Goal: Information Seeking & Learning: Find specific fact

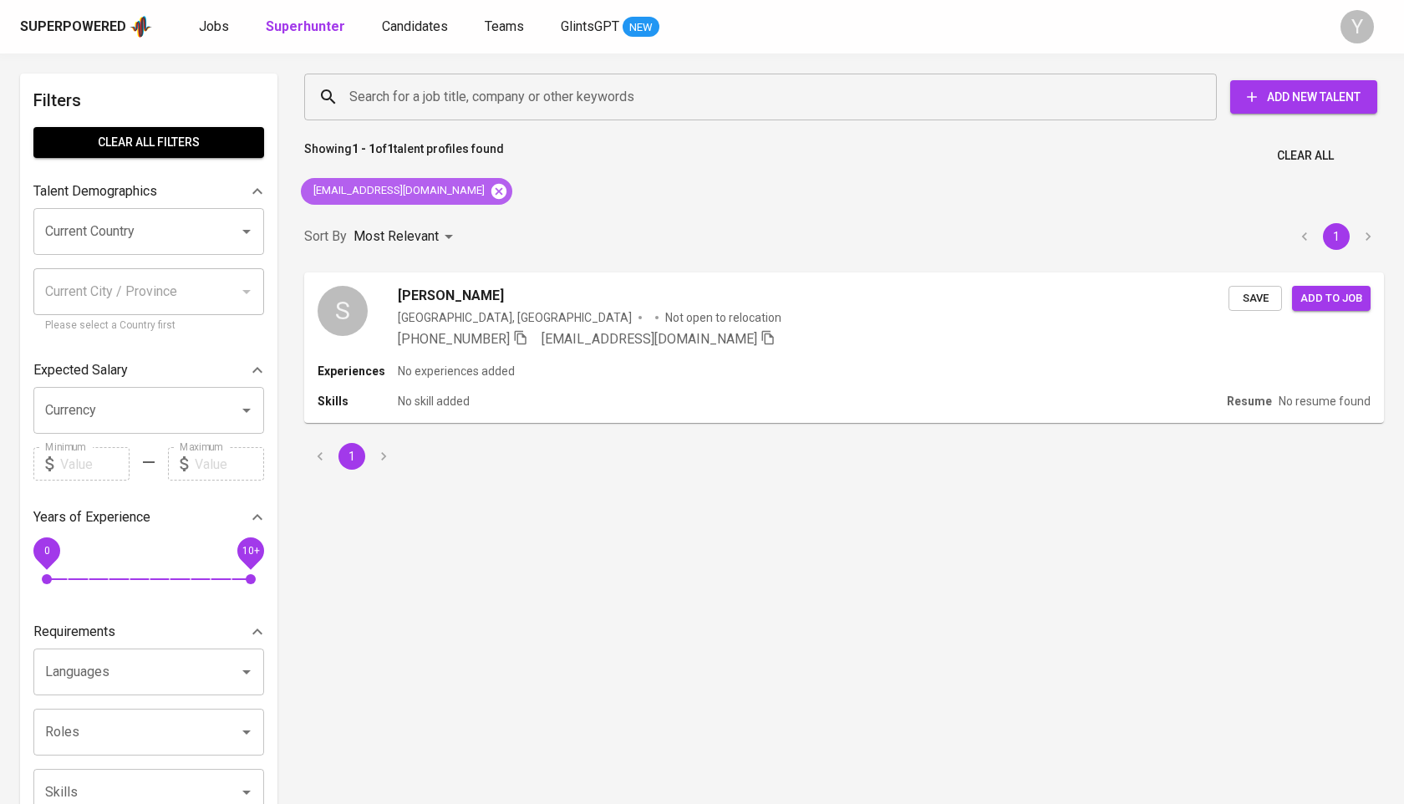
click at [491, 192] on icon at bounding box center [498, 190] width 15 height 15
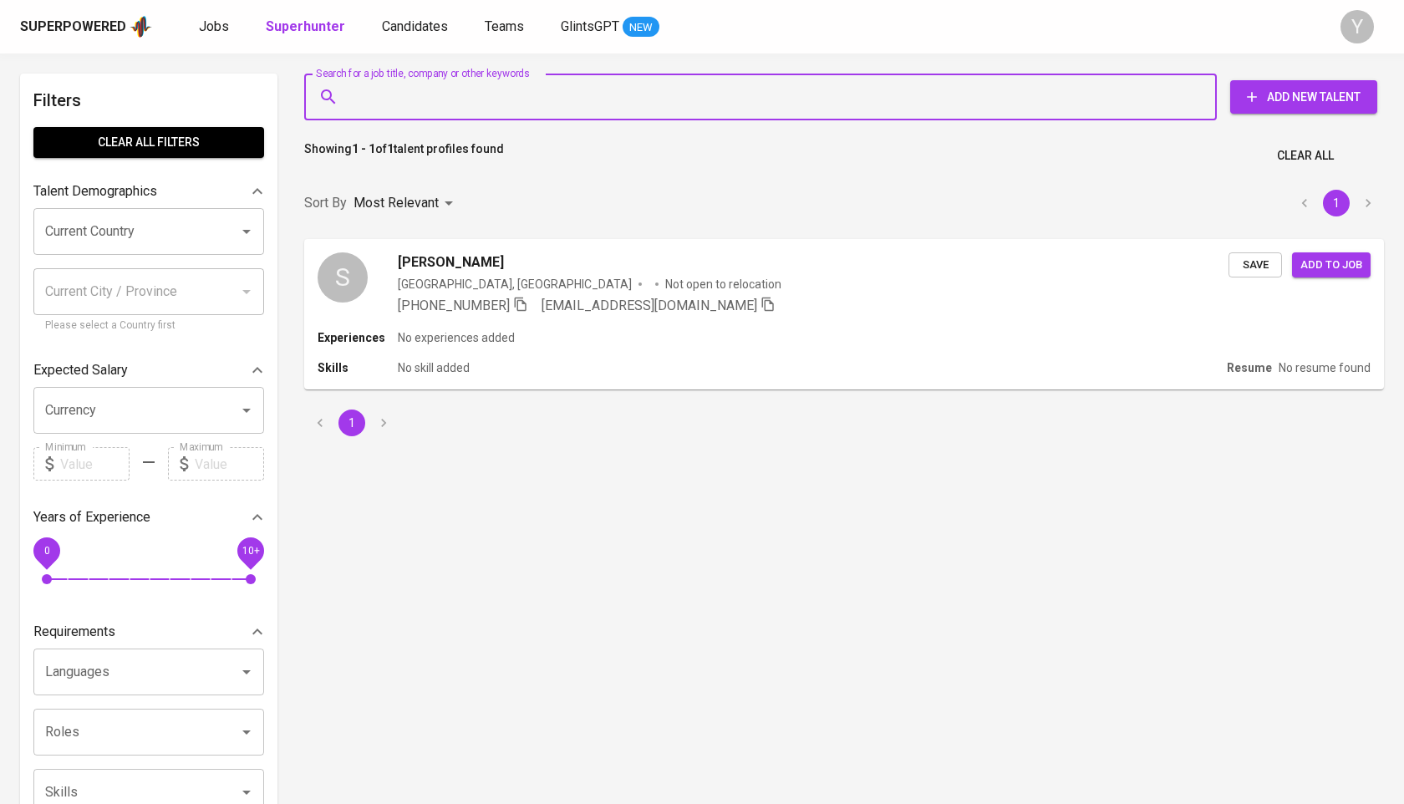
click at [414, 94] on input "Search for a job title, company or other keywords" at bounding box center [764, 97] width 839 height 32
paste input "aviantaradp@gmail.com"
type input "aviantaradp@gmail.com"
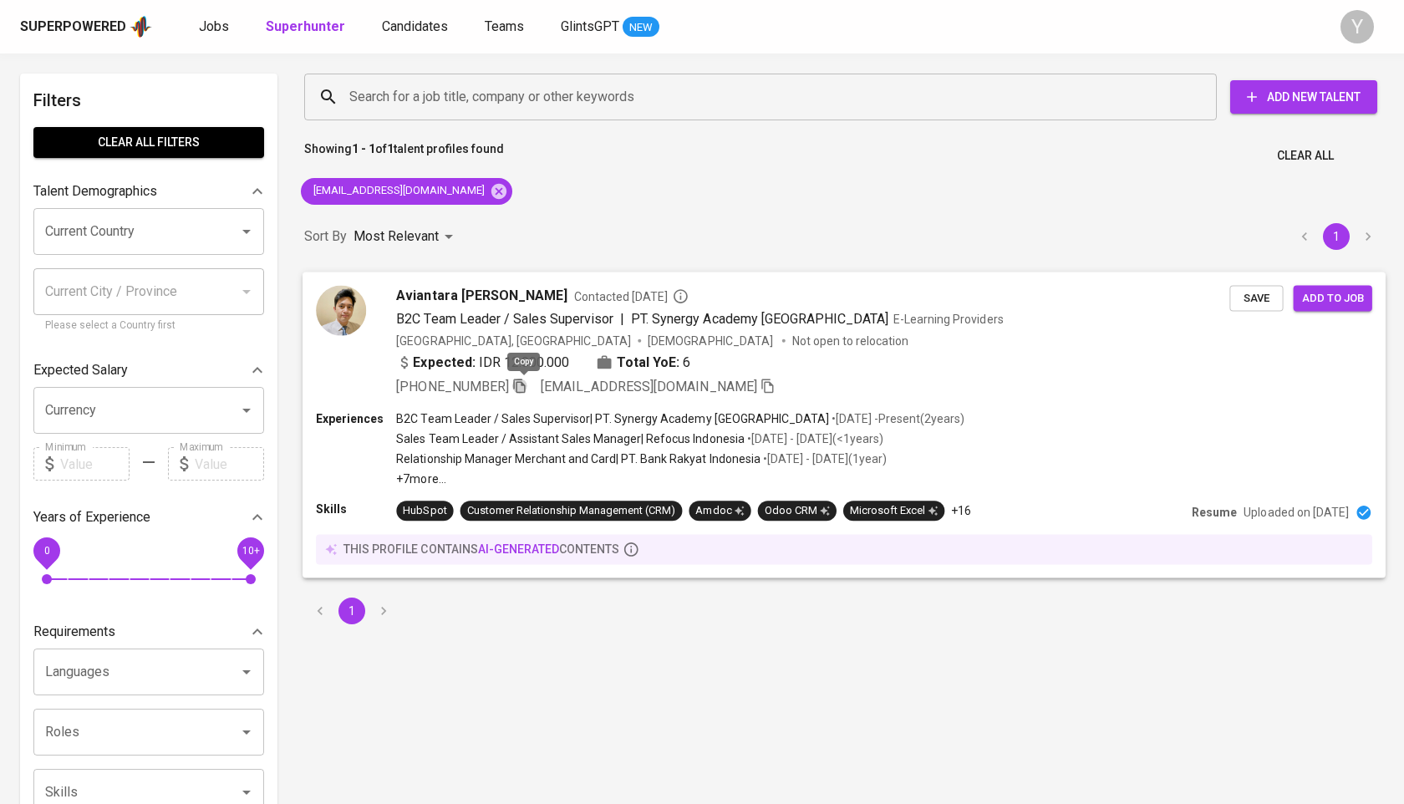
click at [523, 379] on icon "button" at bounding box center [519, 386] width 12 height 14
click at [491, 196] on icon at bounding box center [498, 190] width 15 height 15
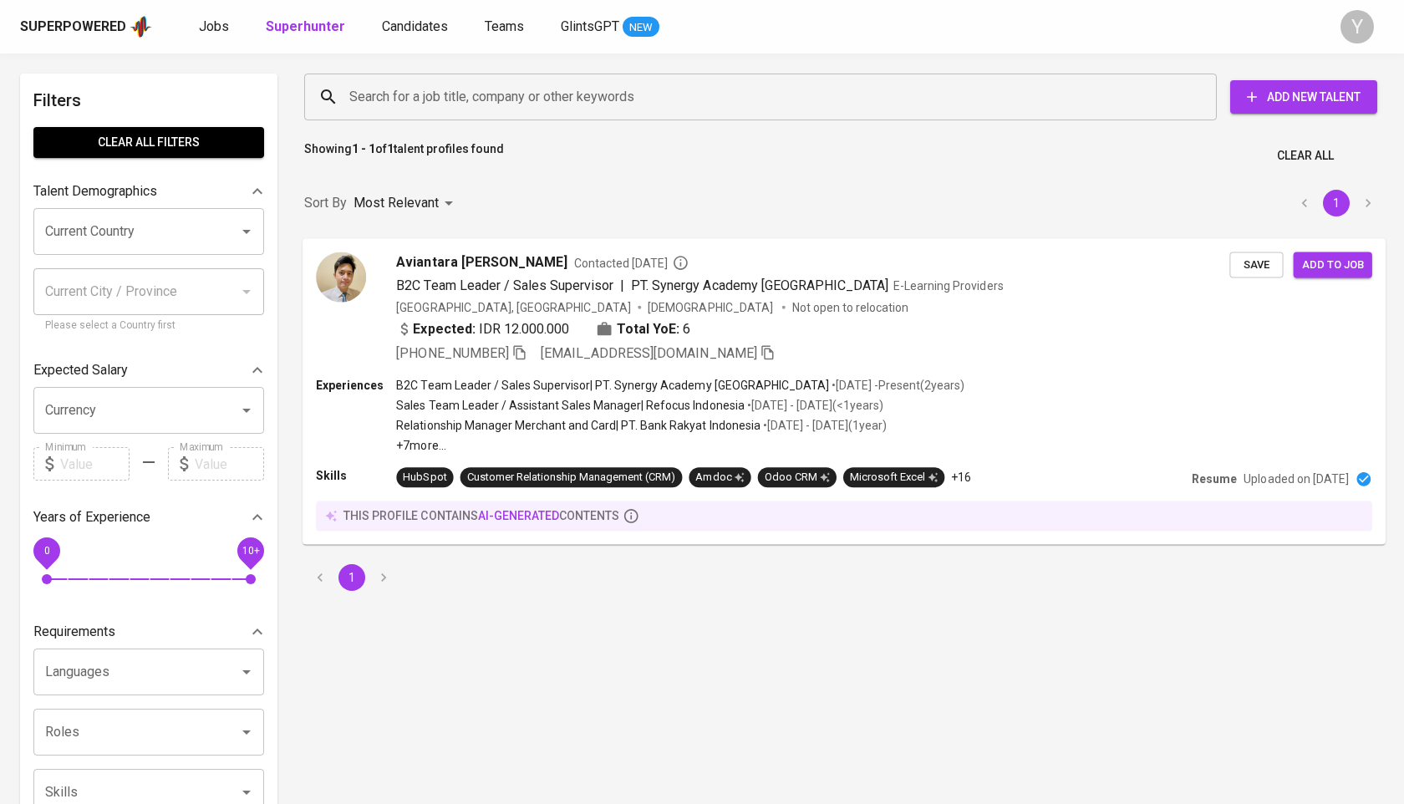
click at [430, 93] on input "Search for a job title, company or other keywords" at bounding box center [764, 97] width 839 height 32
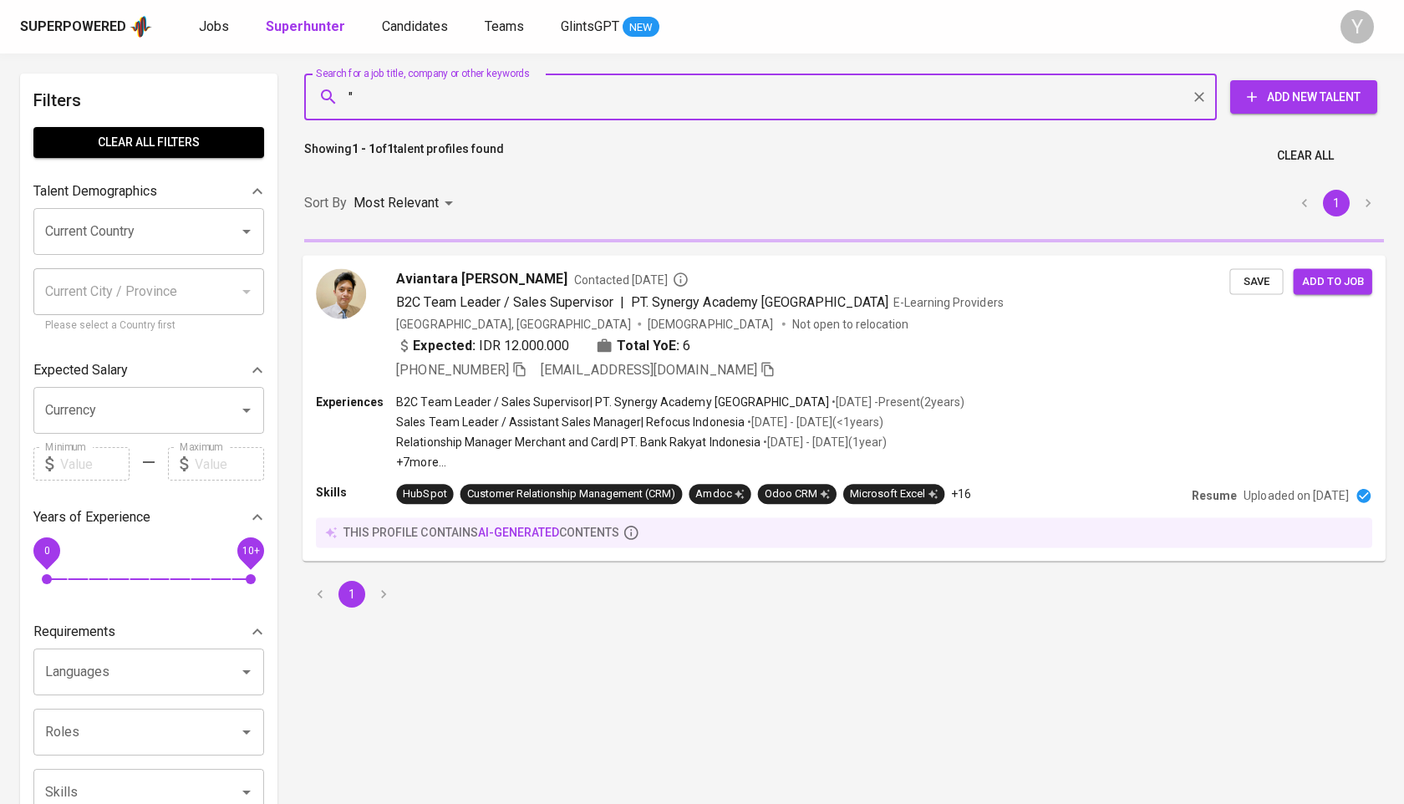
paste input "Mariska Ariesthia"
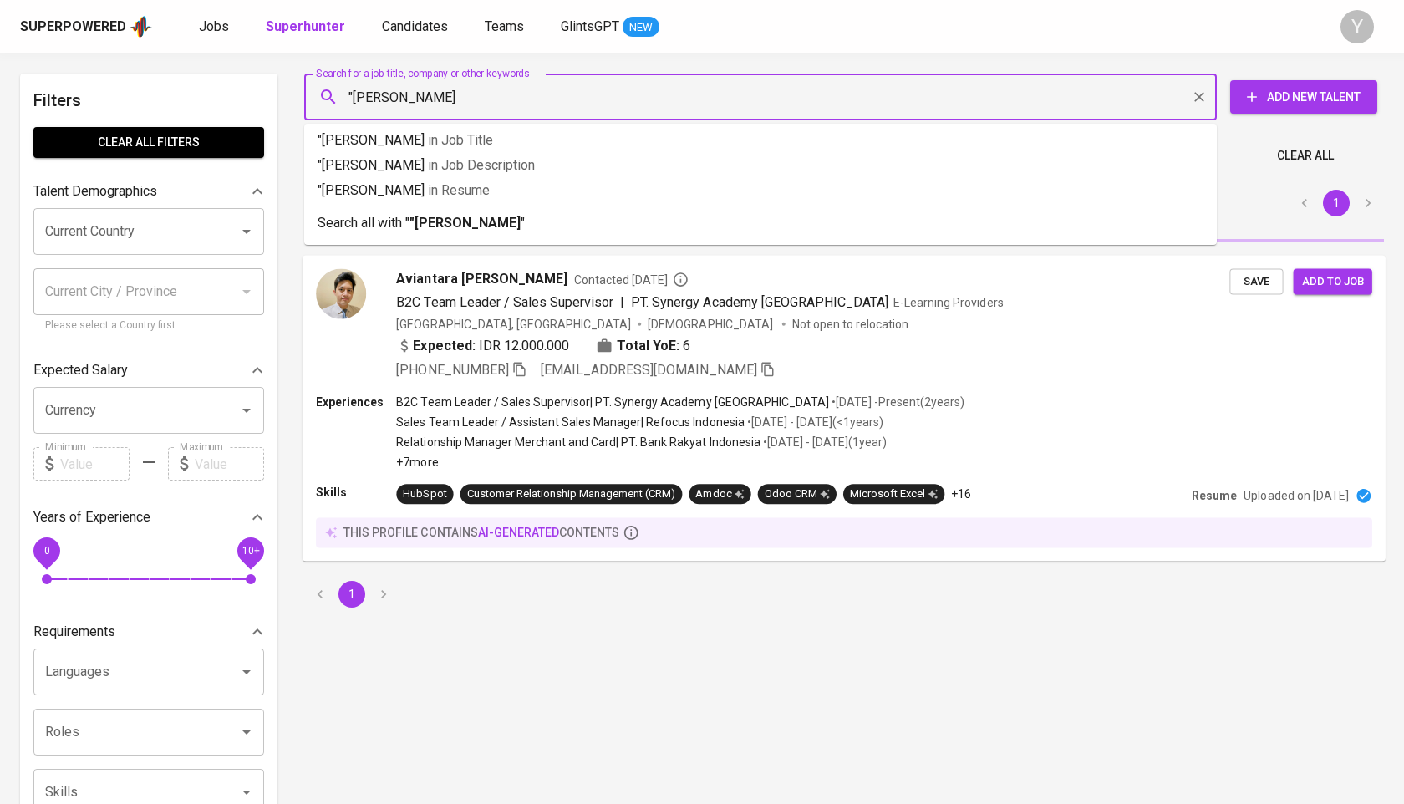
type input ""Mariska Ariesthia""
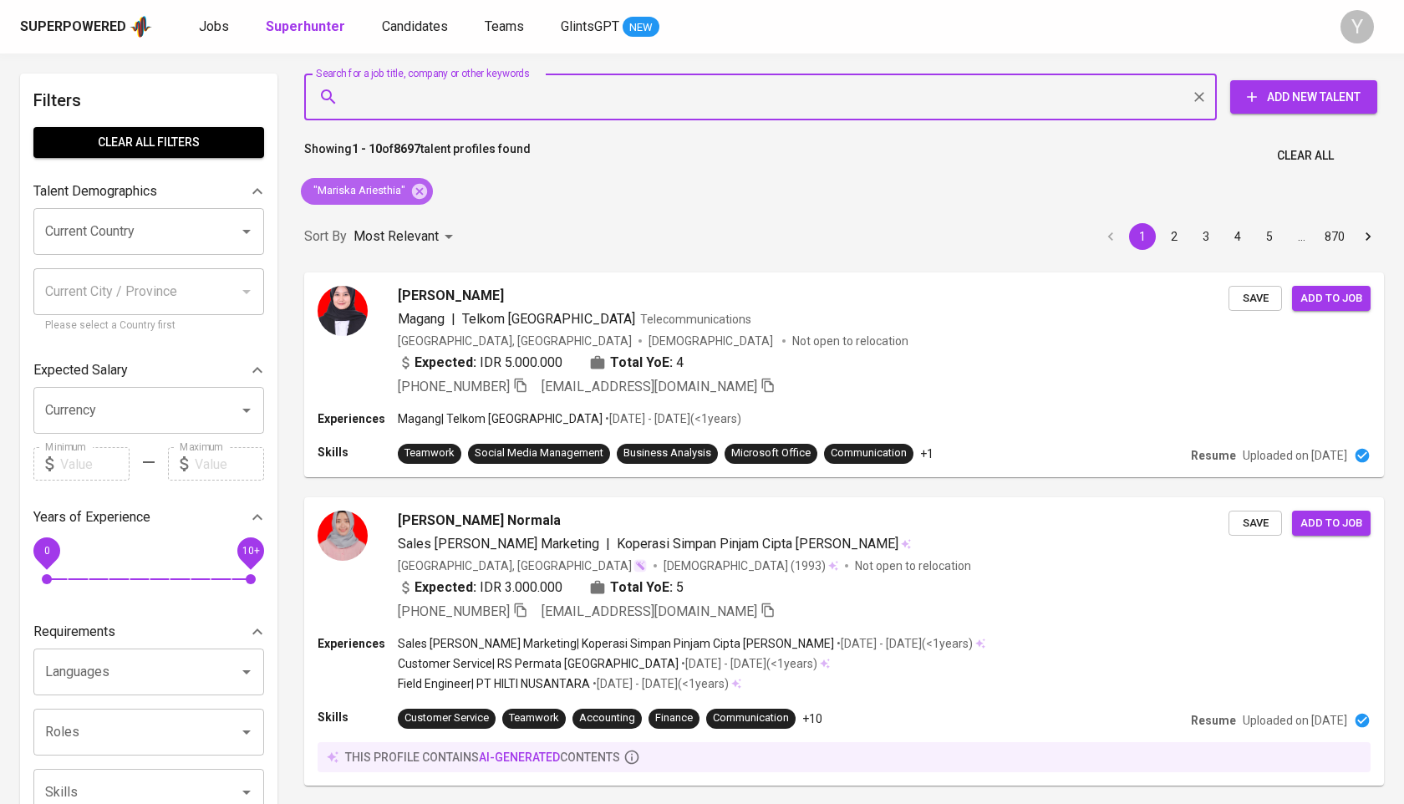
drag, startPoint x: 418, startPoint y: 197, endPoint x: 409, endPoint y: 99, distance: 98.2
click at [418, 197] on icon at bounding box center [419, 190] width 15 height 15
click at [409, 99] on input "Search for a job title, company or other keywords" at bounding box center [764, 97] width 839 height 32
paste input "adeline.agatha01@gmail.com"
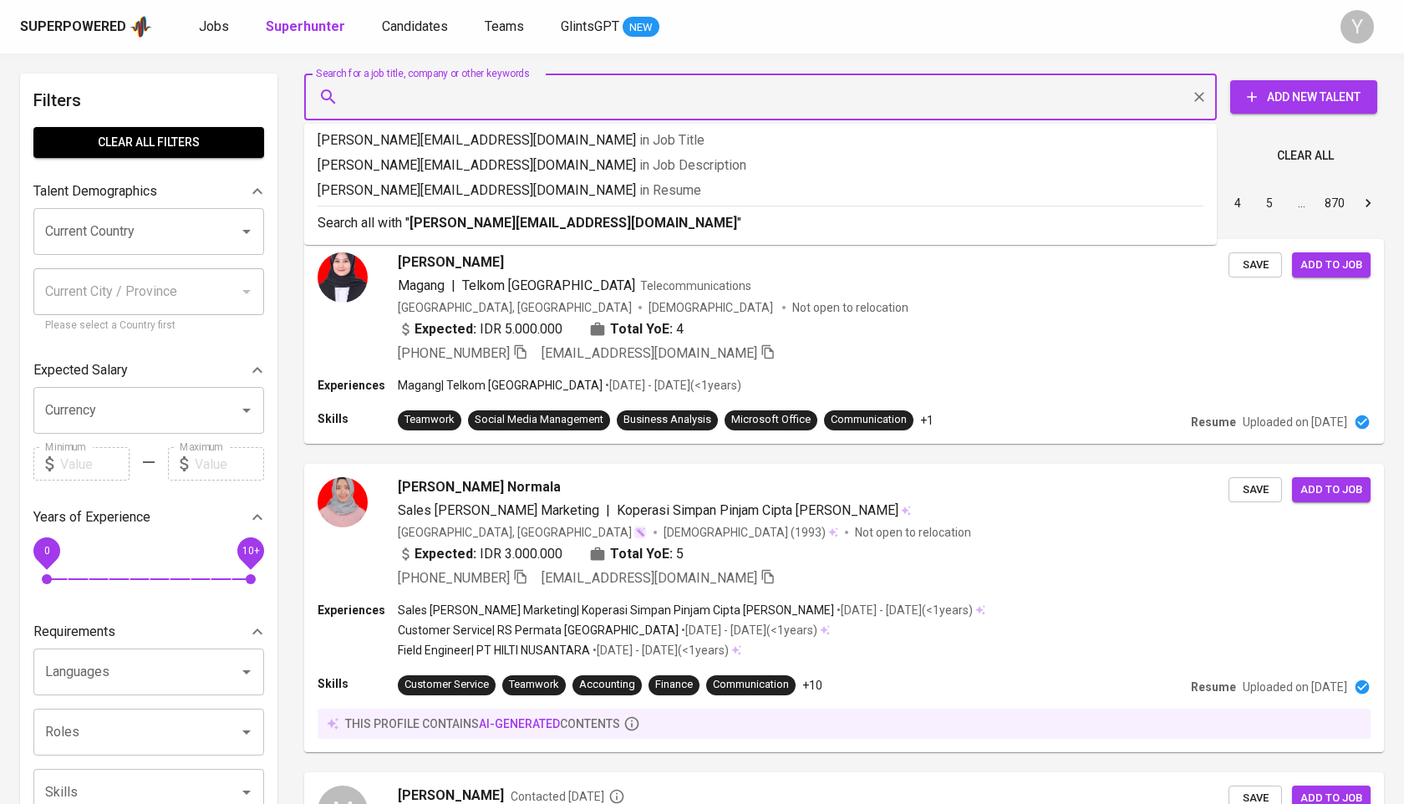
type input "adeline.agatha01@gmail.com"
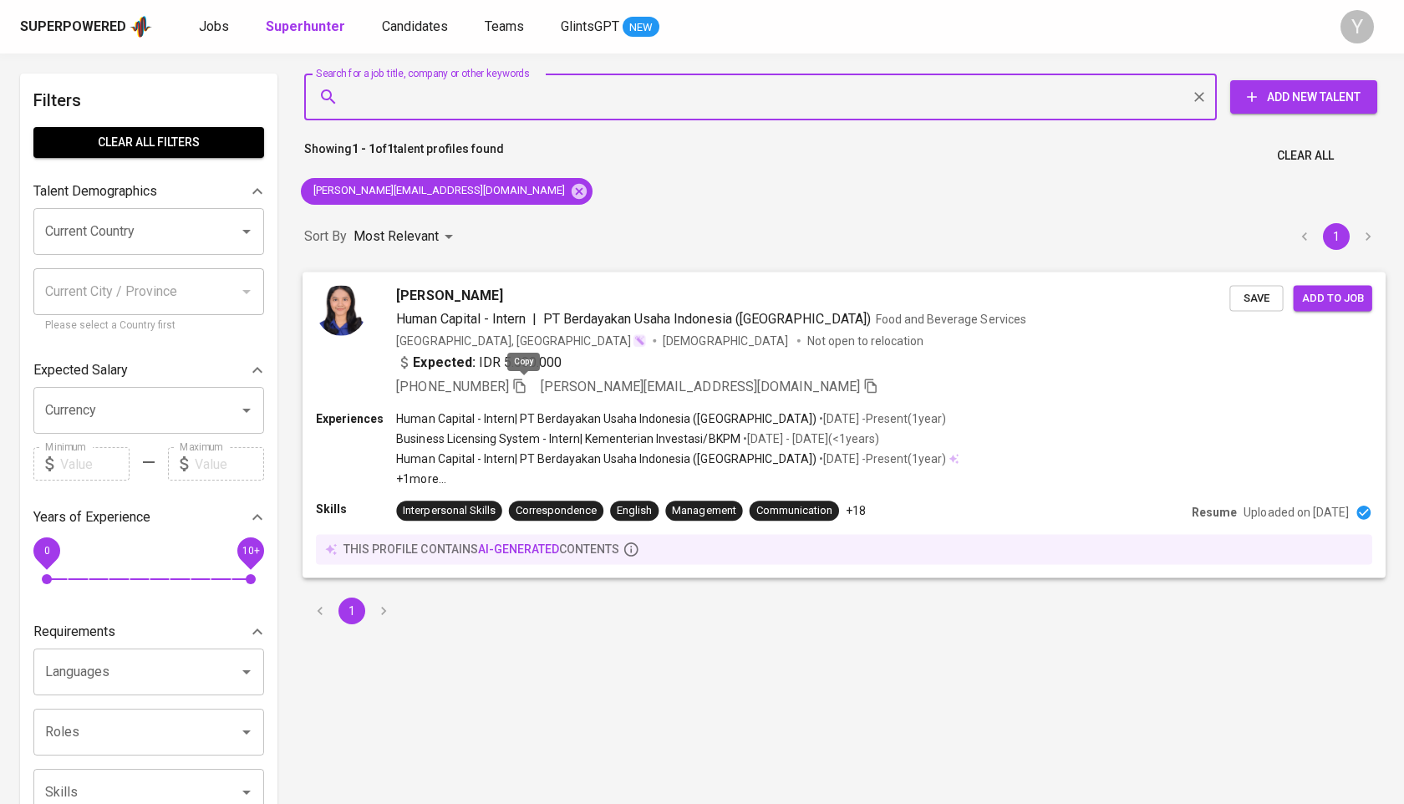
click at [516, 388] on icon "button" at bounding box center [519, 385] width 15 height 15
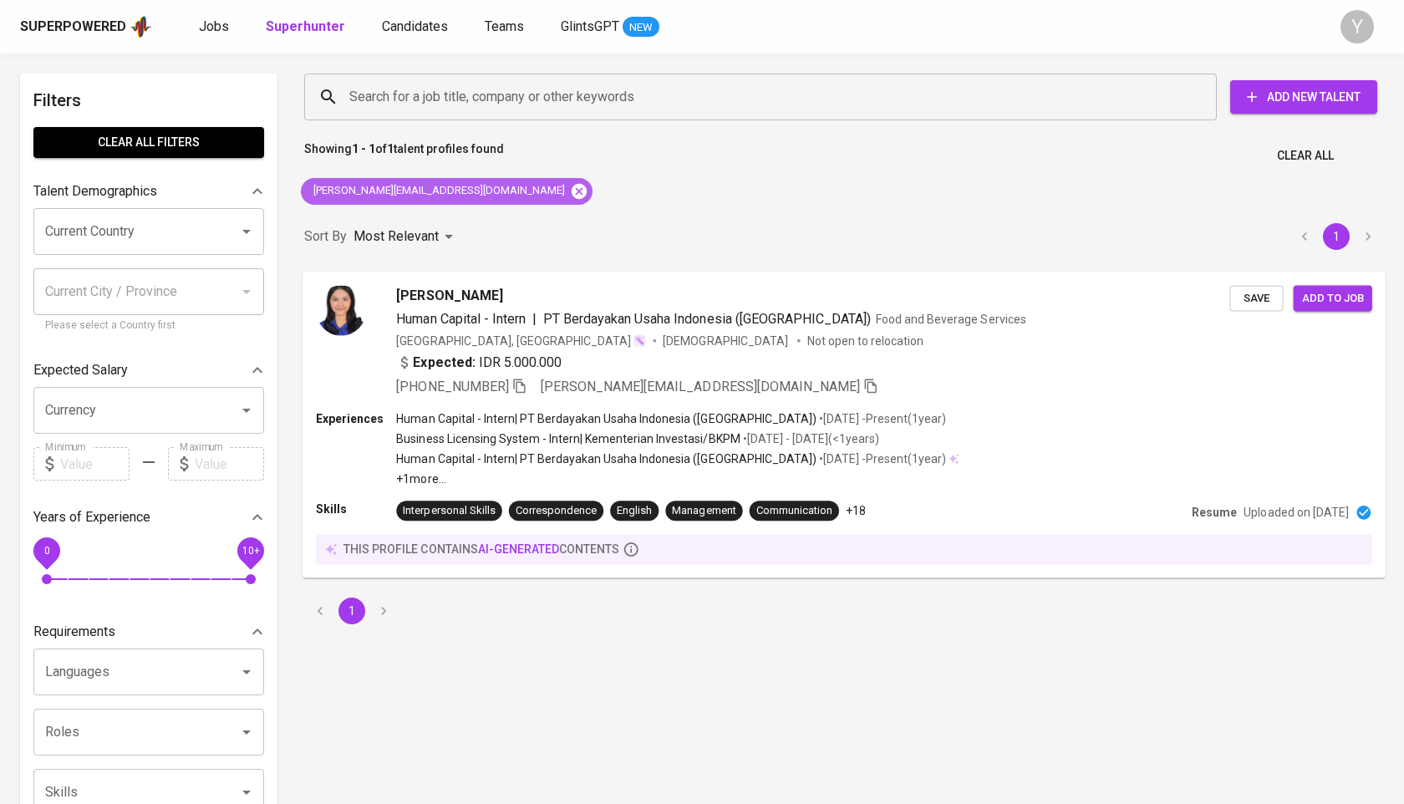
click at [570, 182] on icon at bounding box center [579, 191] width 18 height 18
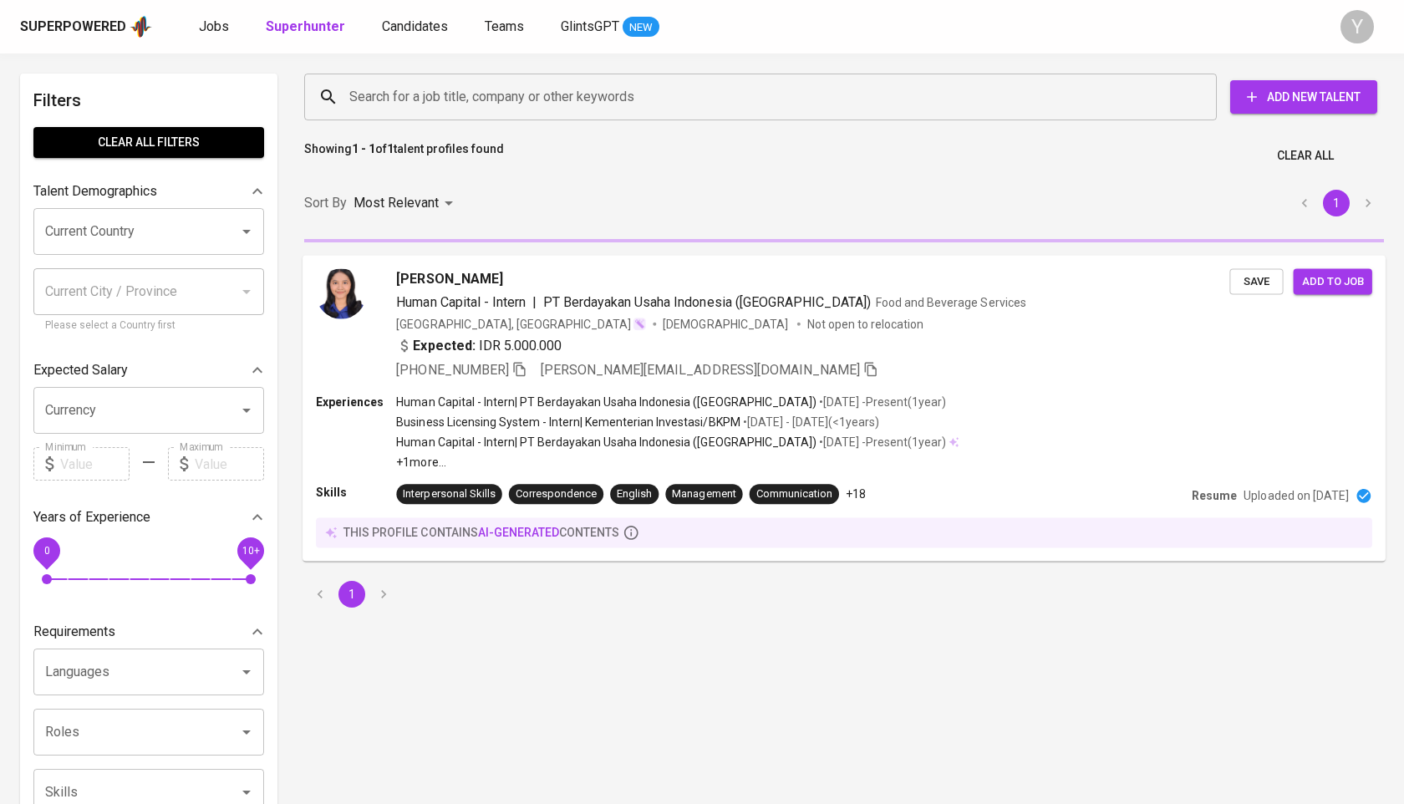
click at [458, 92] on input "Search for a job title, company or other keywords" at bounding box center [764, 97] width 839 height 32
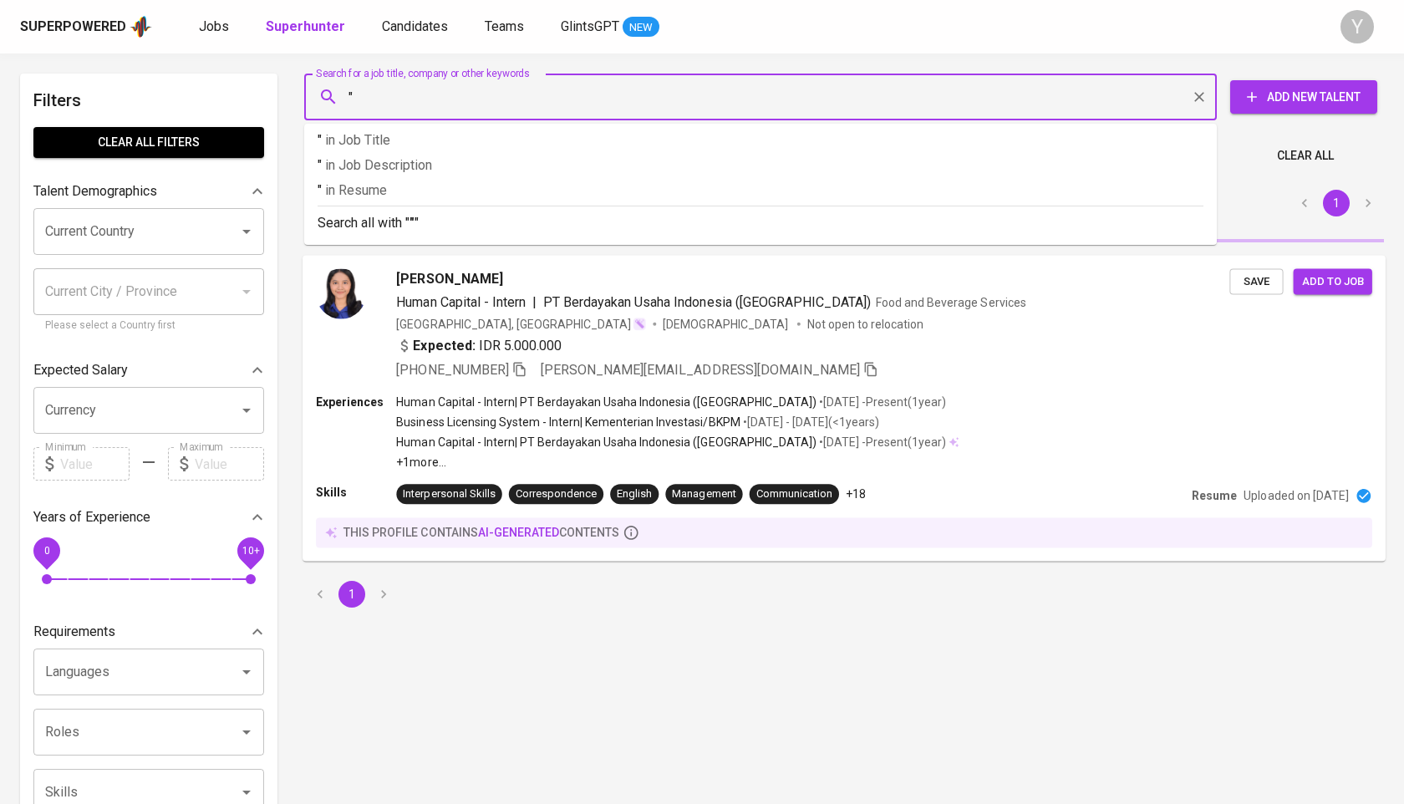
paste input "Jovian Hermawan"
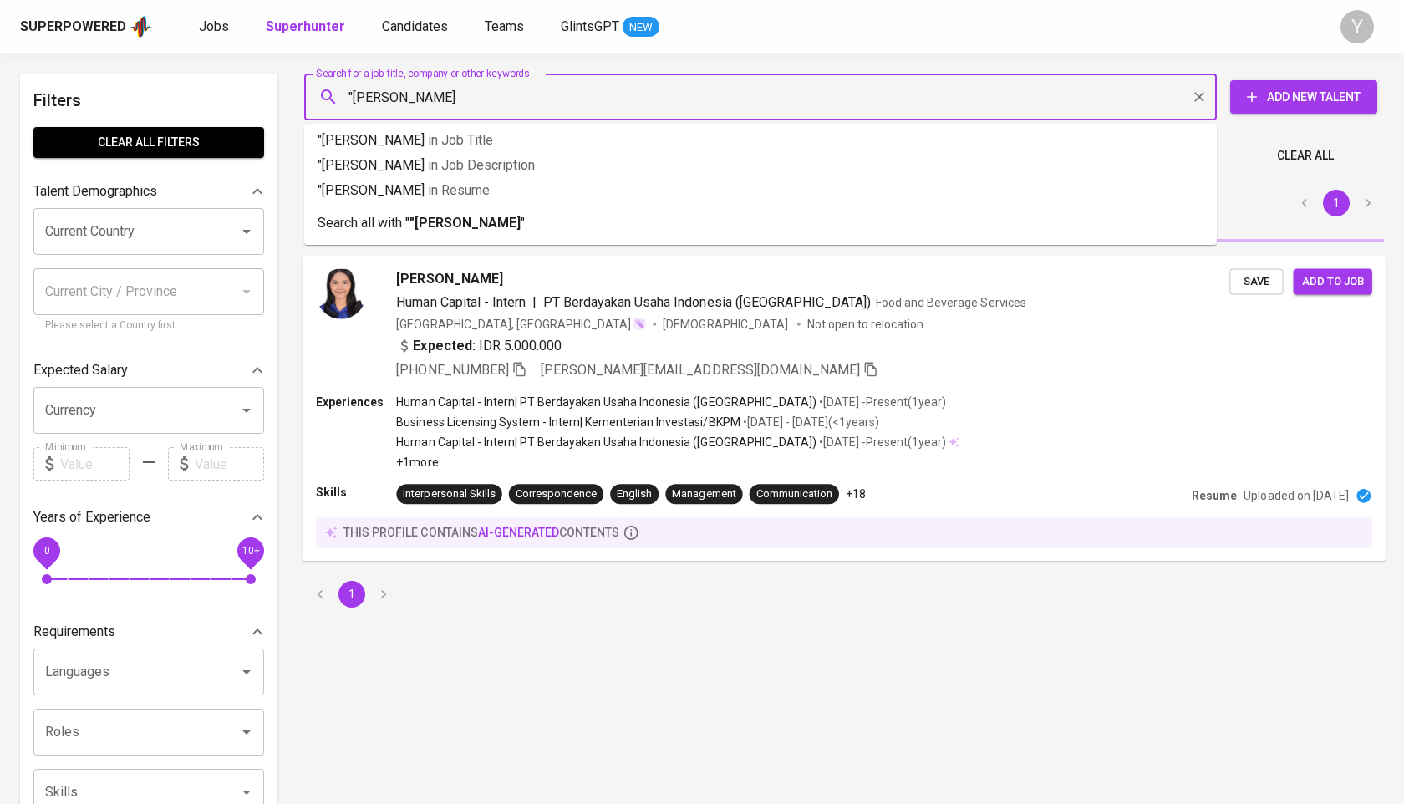
type input ""[PERSON_NAME]""
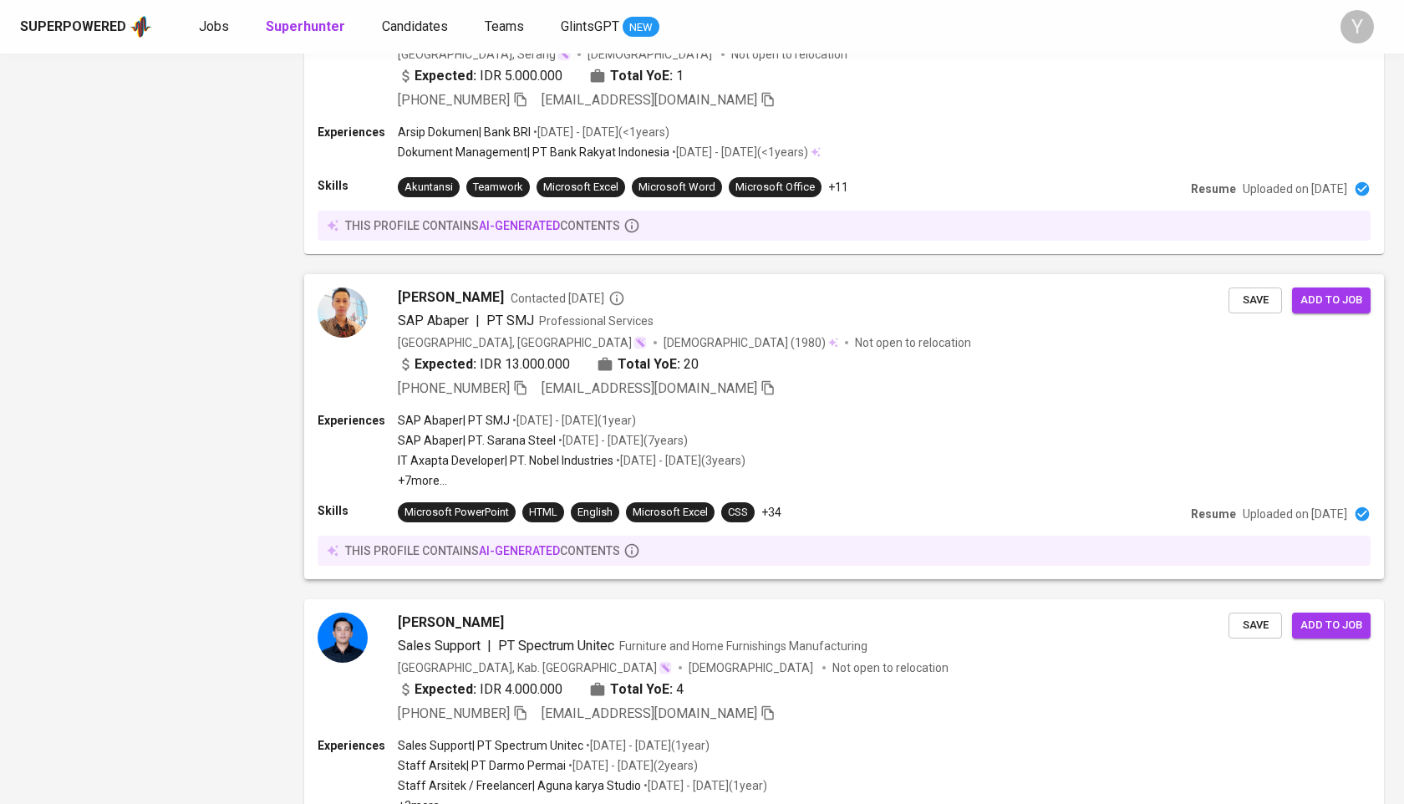
scroll to position [2501, 0]
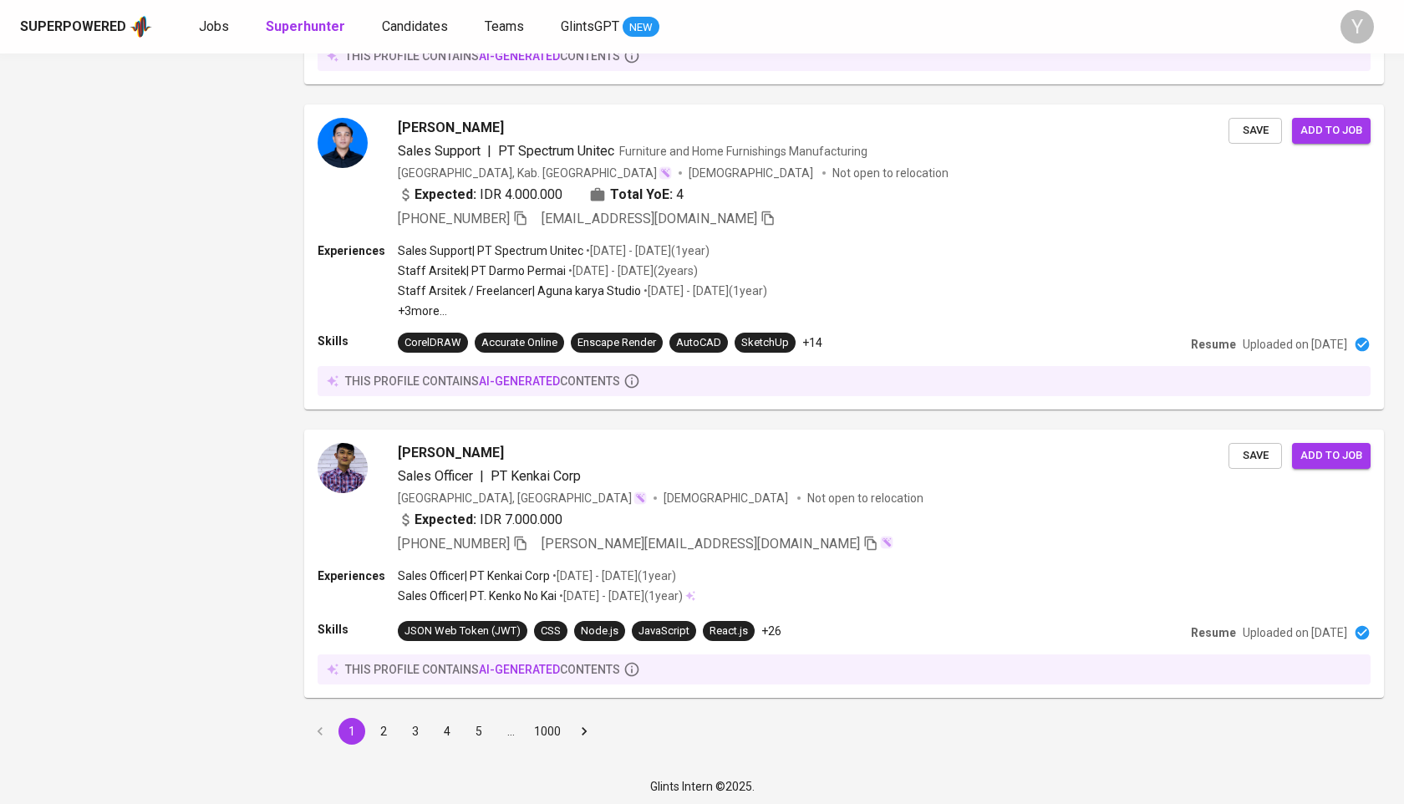
click at [382, 728] on button "2" at bounding box center [383, 731] width 27 height 27
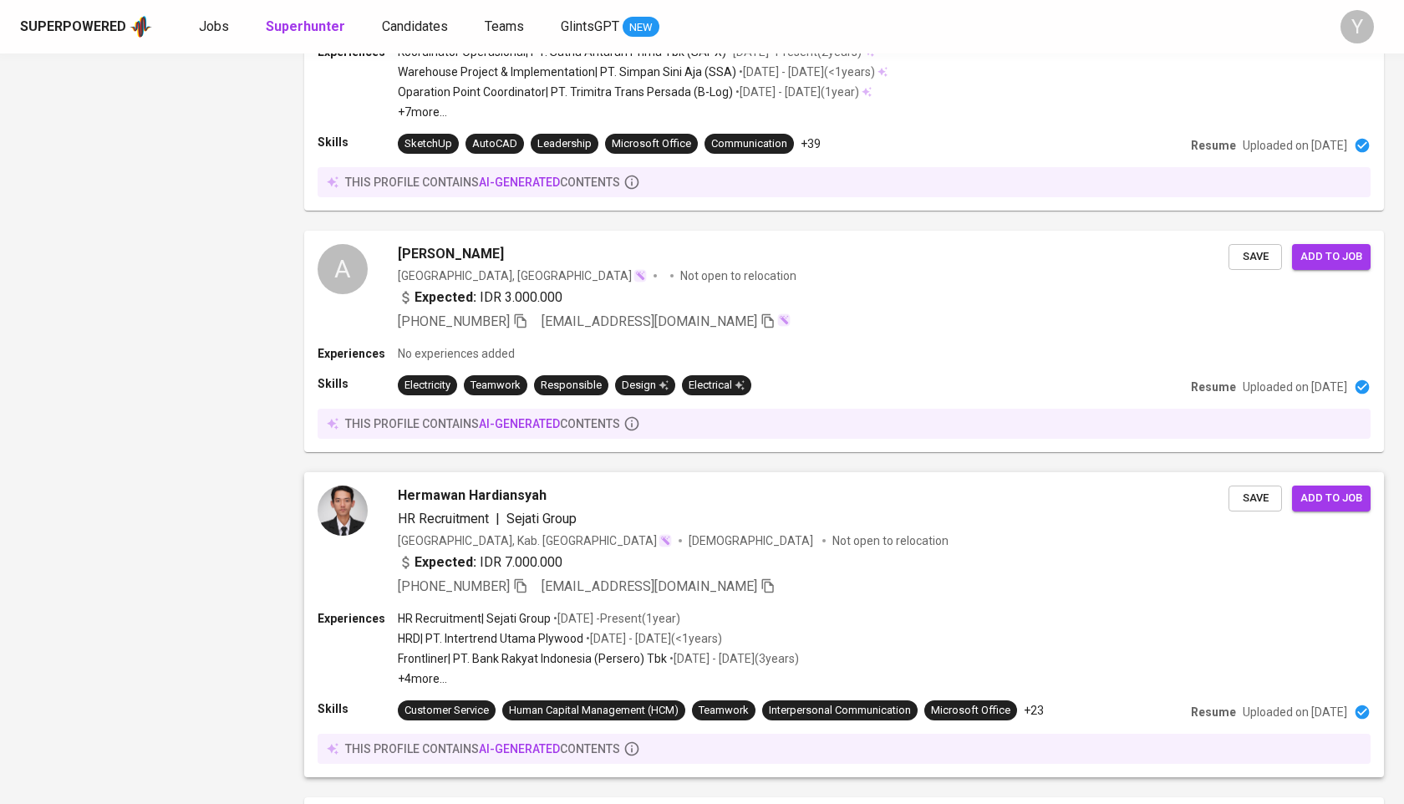
scroll to position [2609, 0]
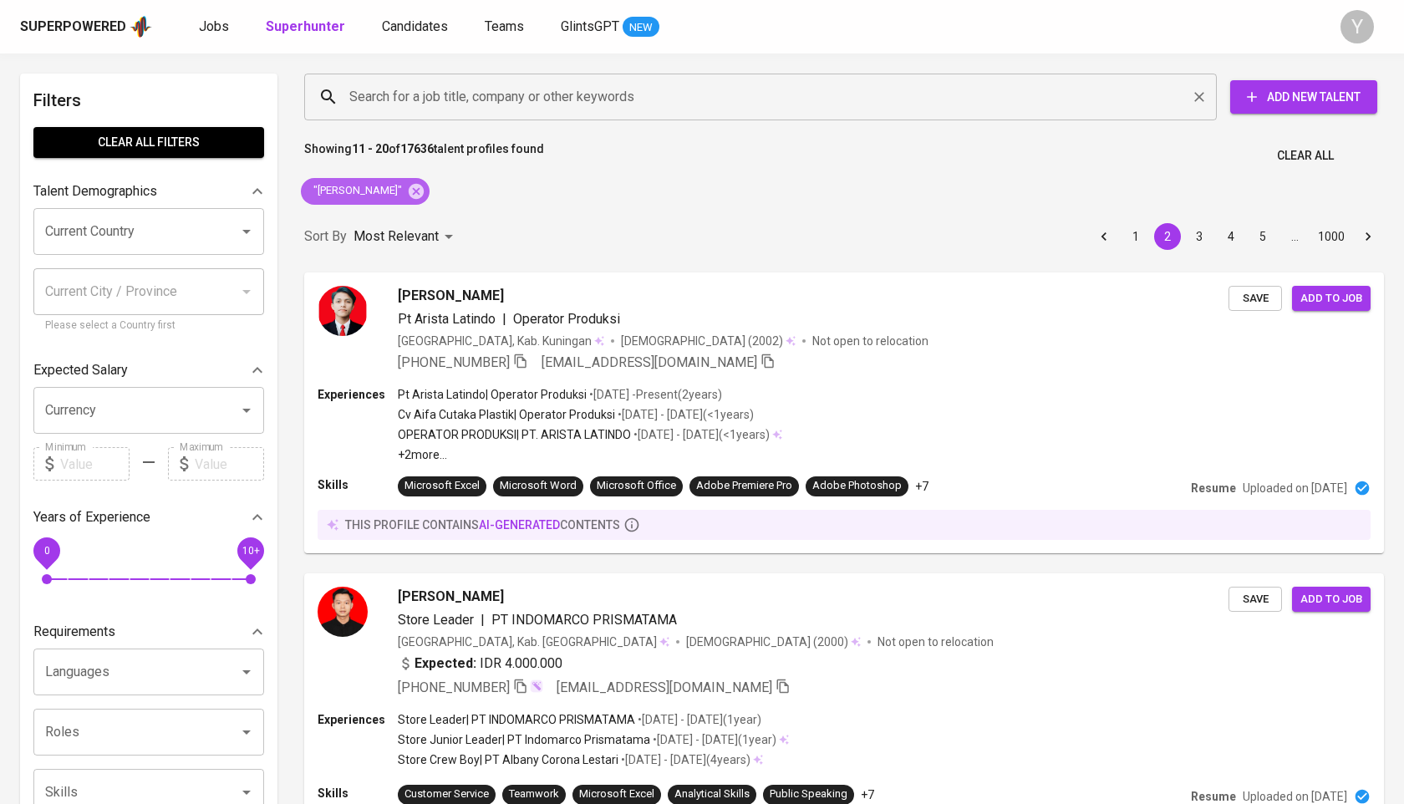
drag, startPoint x: 422, startPoint y: 186, endPoint x: 449, endPoint y: 97, distance: 92.5
click at [422, 186] on icon at bounding box center [416, 190] width 15 height 15
click at [471, 82] on input "Search for a job title, company or other keywords" at bounding box center [764, 97] width 839 height 32
click at [449, 97] on input "Search for a job title, company or other keywords" at bounding box center [764, 97] width 839 height 32
paste input "Ascendpreneur"
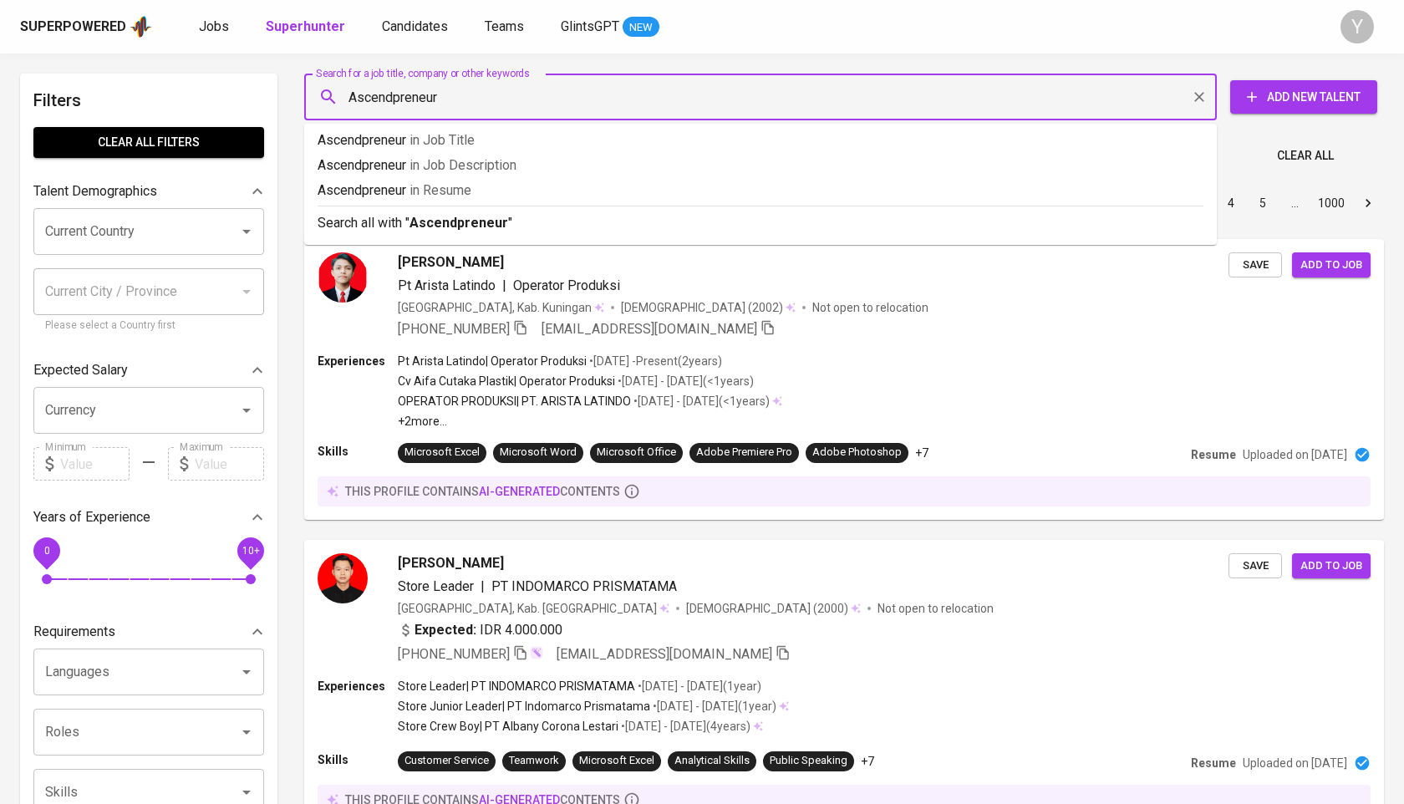
type input "Ascendpreneur"
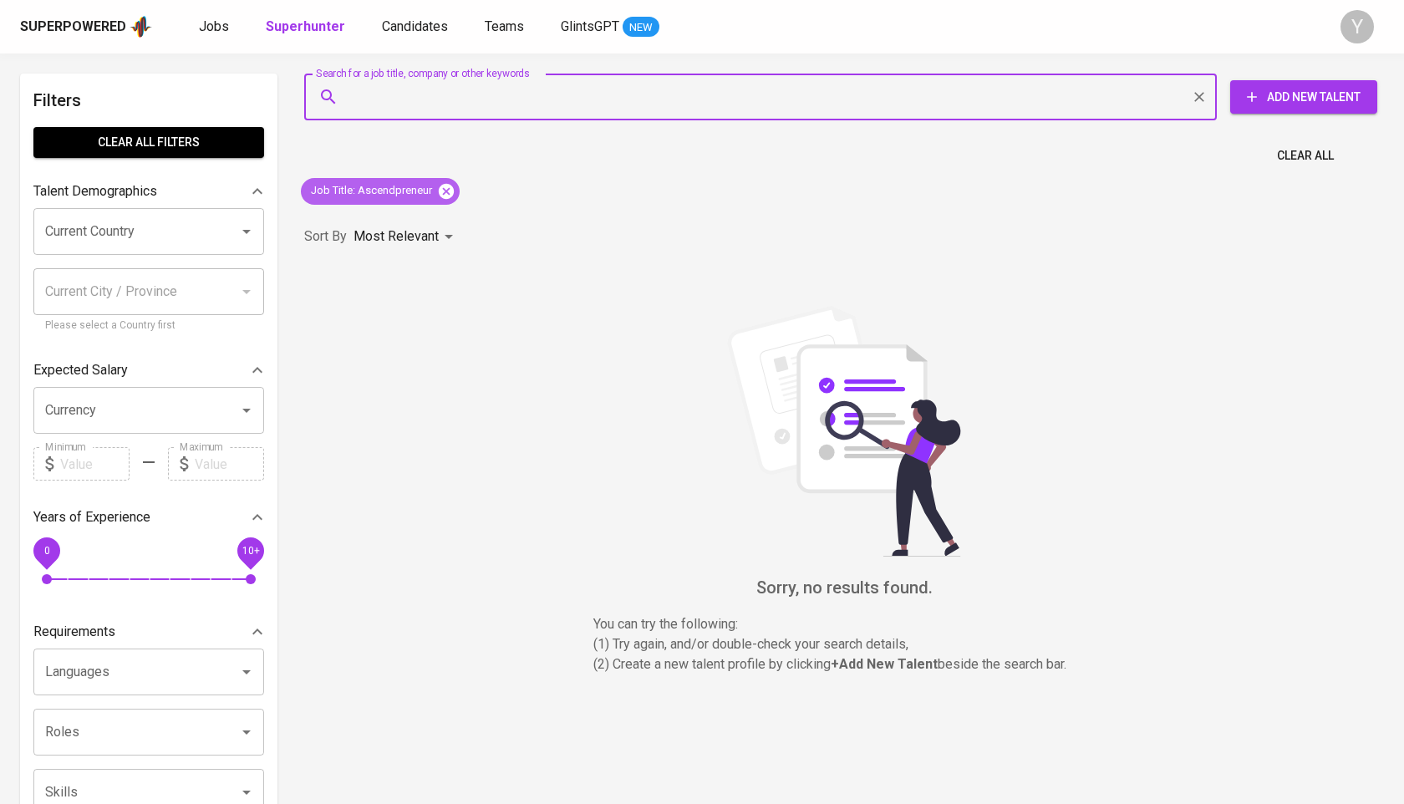
click at [447, 187] on icon at bounding box center [446, 190] width 15 height 15
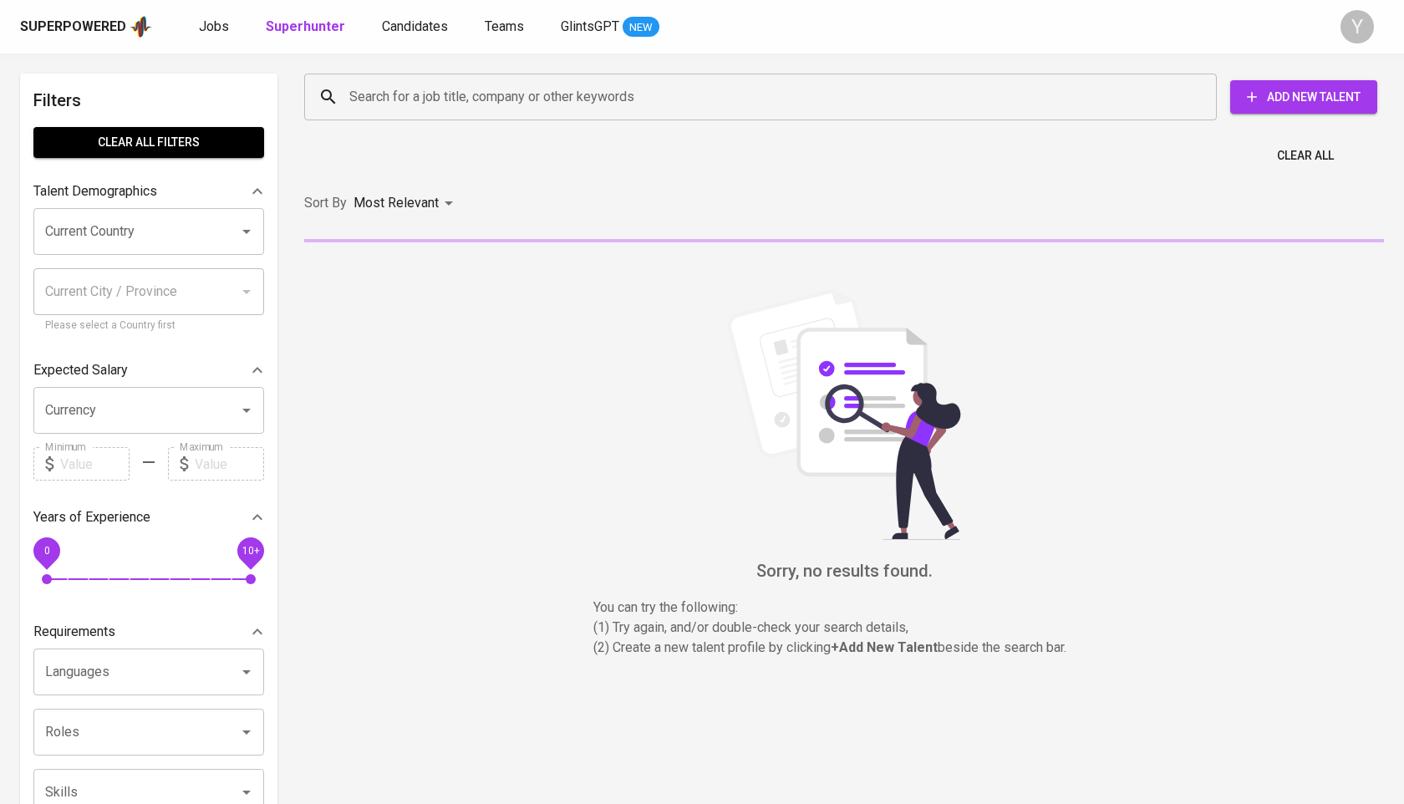
click at [454, 103] on input "Search for a job title, company or other keywords" at bounding box center [764, 97] width 839 height 32
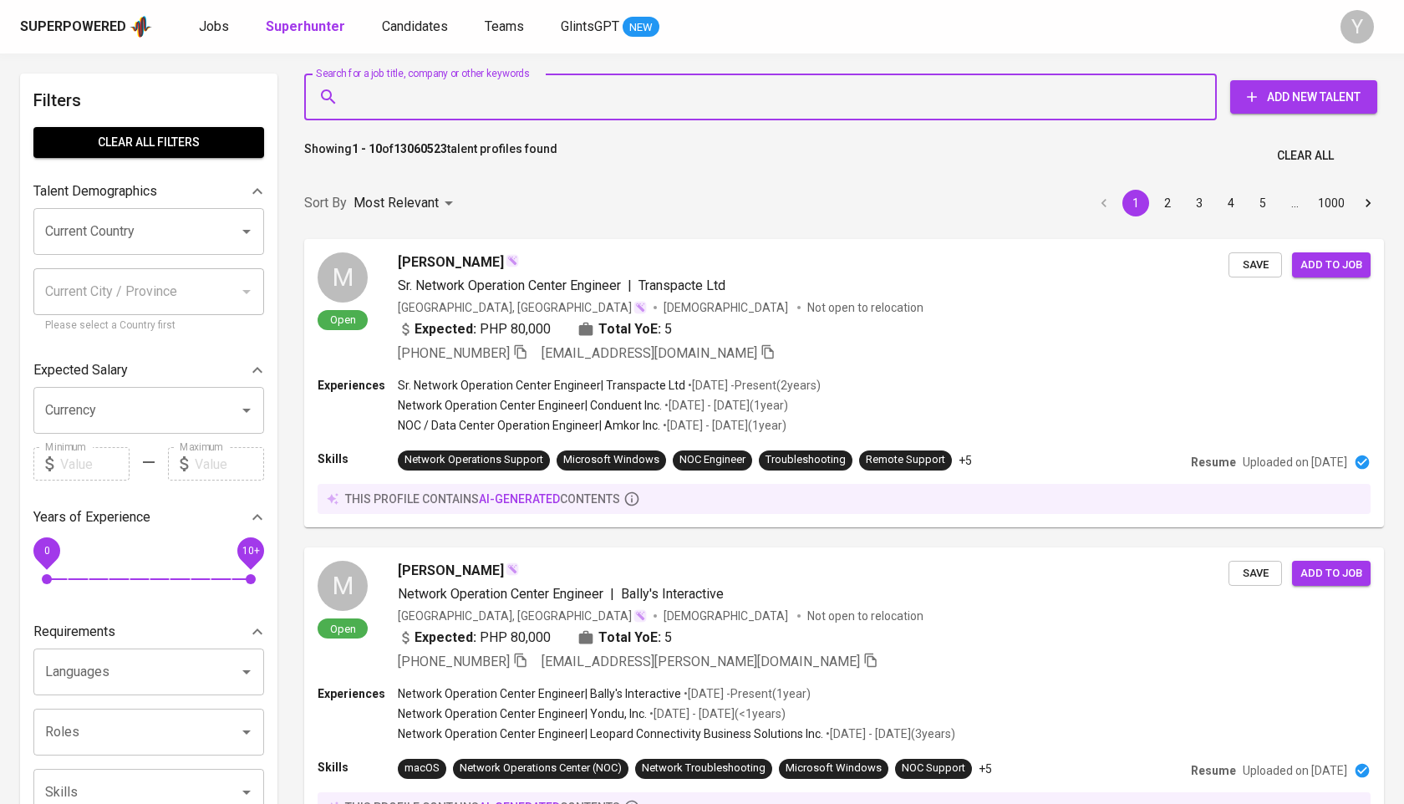
paste input "Ascendpreneur"
type input "Ascendpreneur"
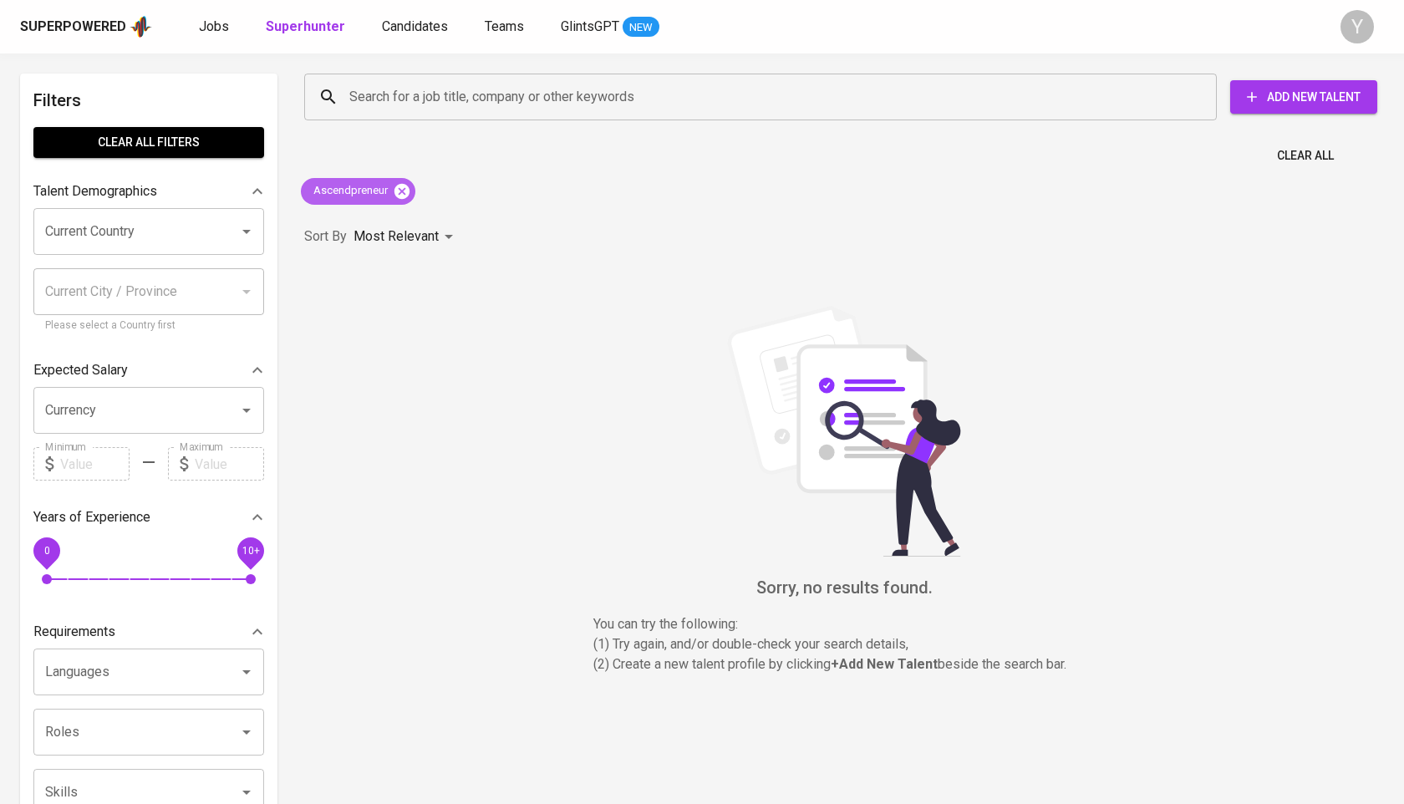
click at [403, 196] on icon at bounding box center [402, 190] width 15 height 15
click at [441, 96] on input "Search for a job title, company or other keywords" at bounding box center [764, 97] width 839 height 32
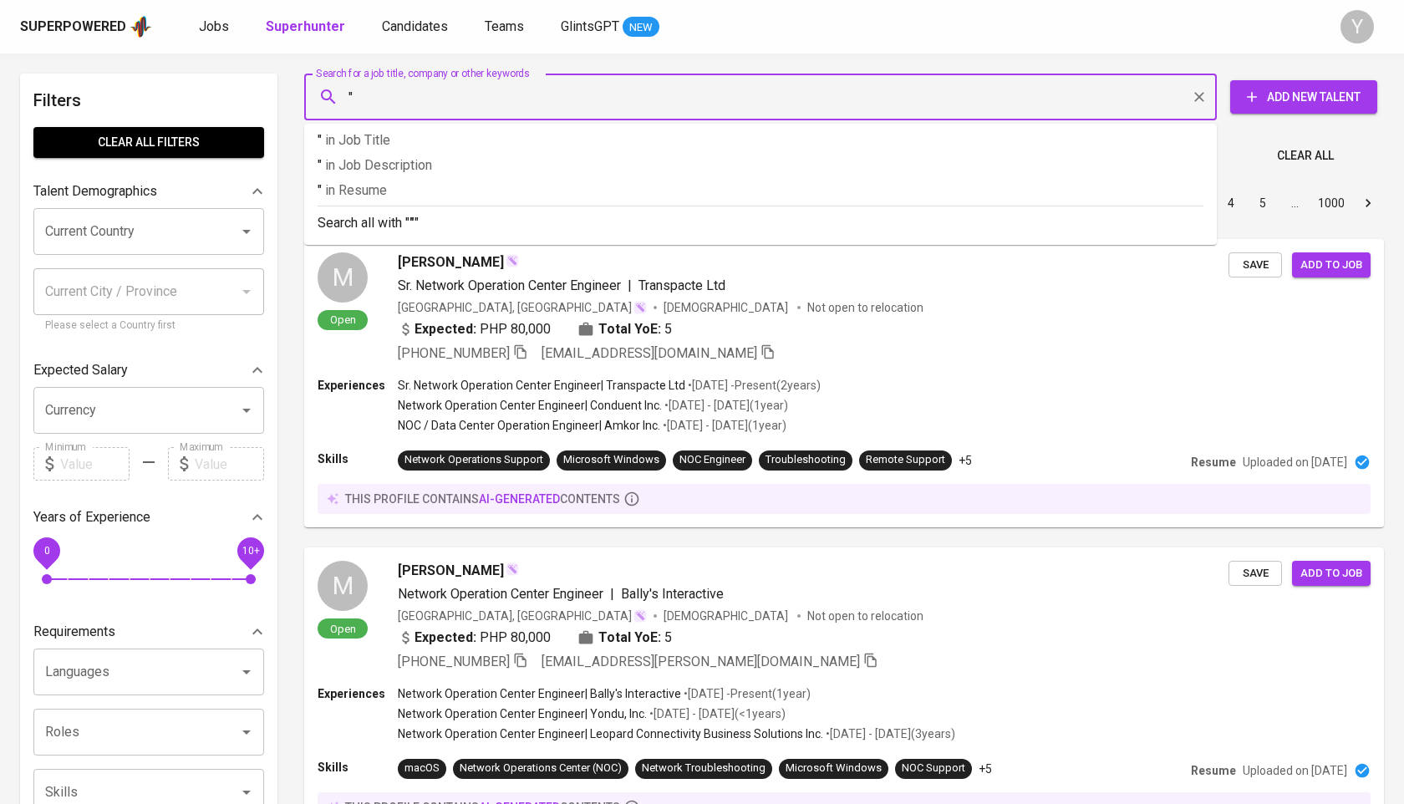
paste input "[PERSON_NAME]"
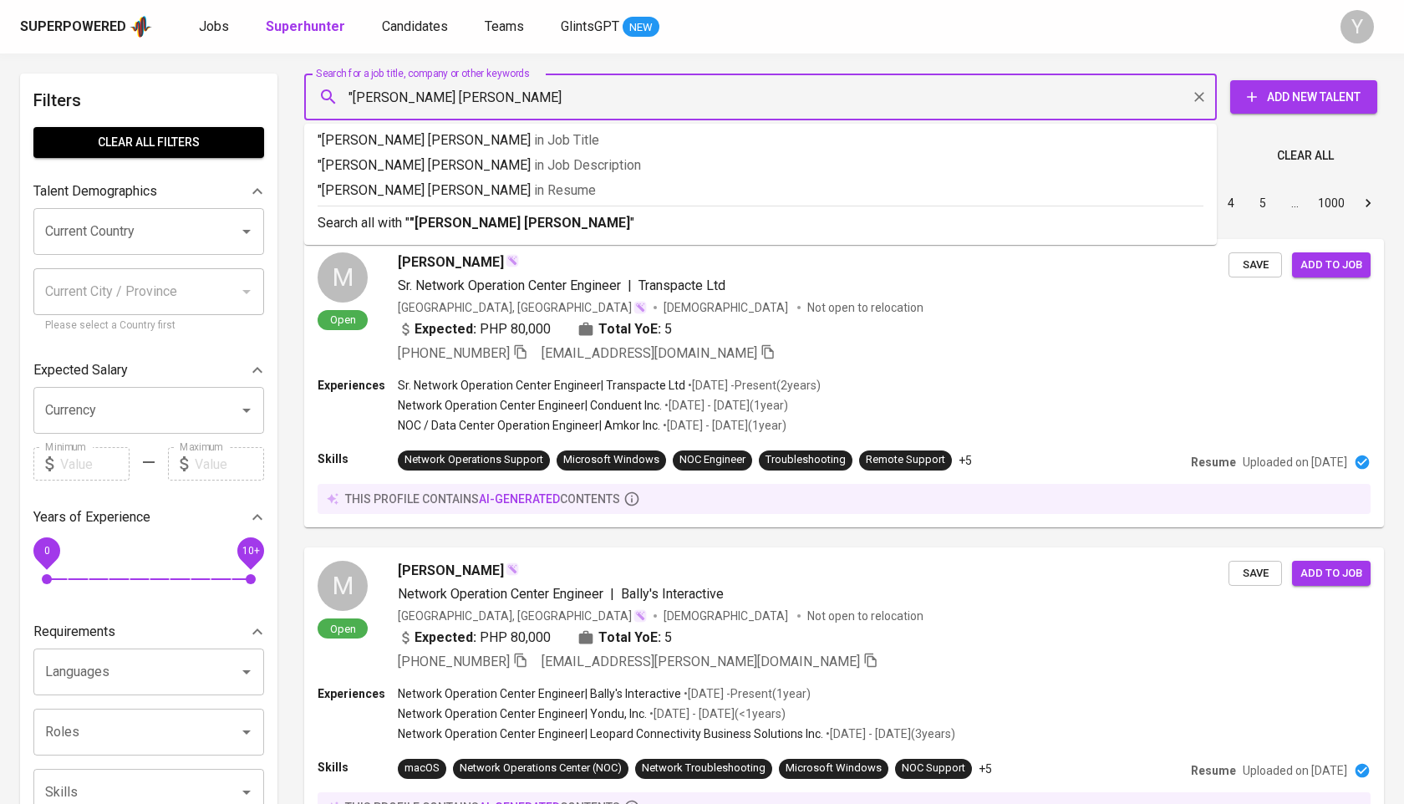
type input ""[PERSON_NAME] [PERSON_NAME]""
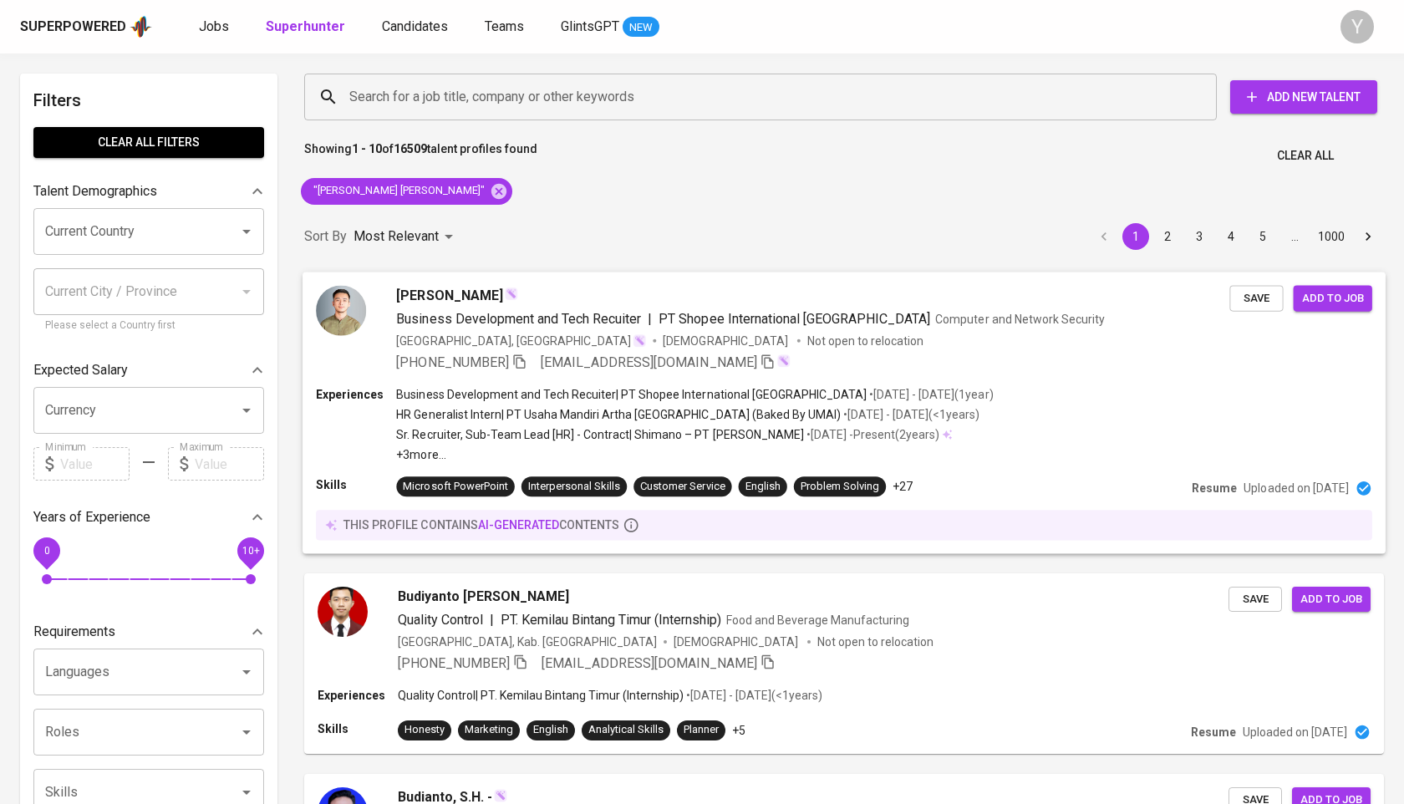
click at [356, 315] on img at bounding box center [341, 310] width 50 height 50
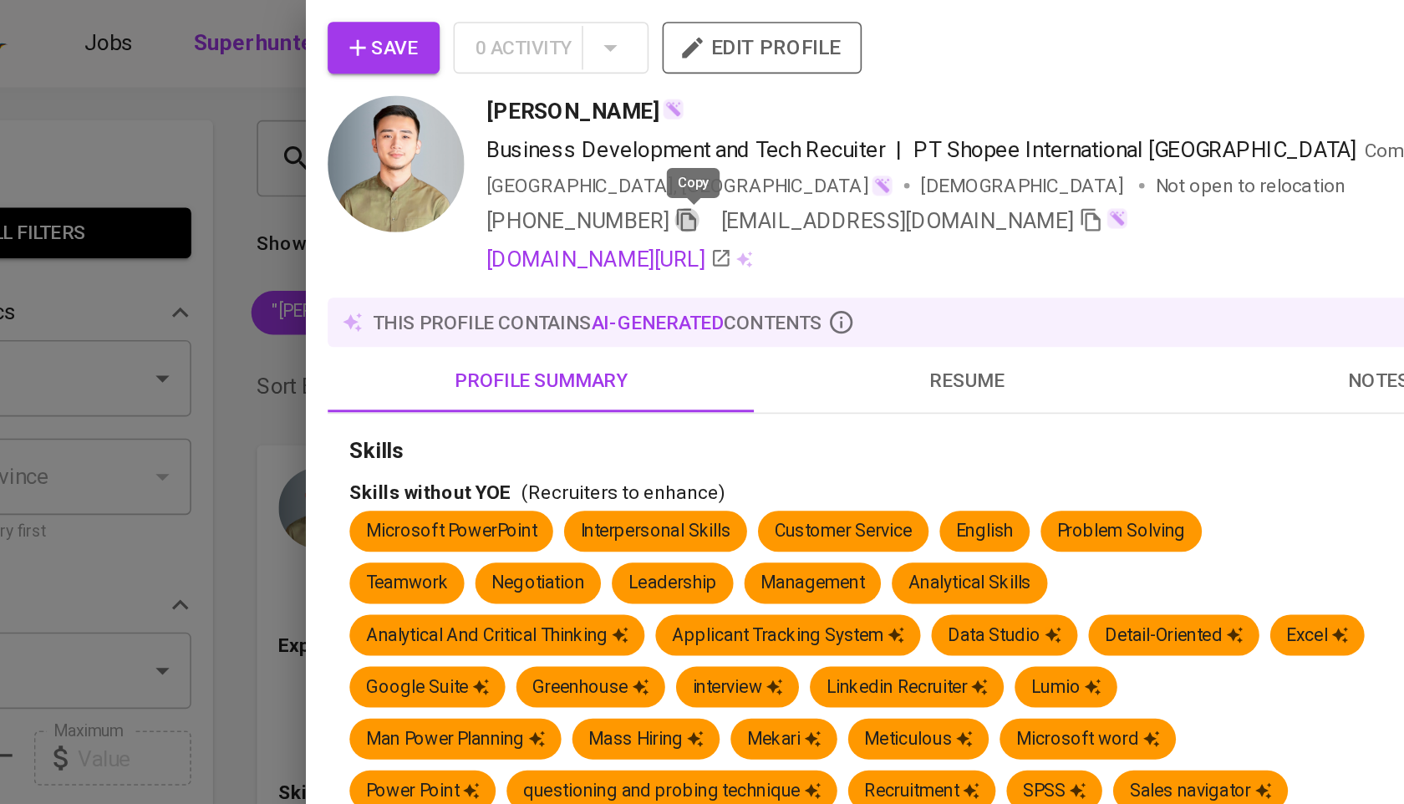
click at [575, 137] on icon "button" at bounding box center [567, 134] width 15 height 15
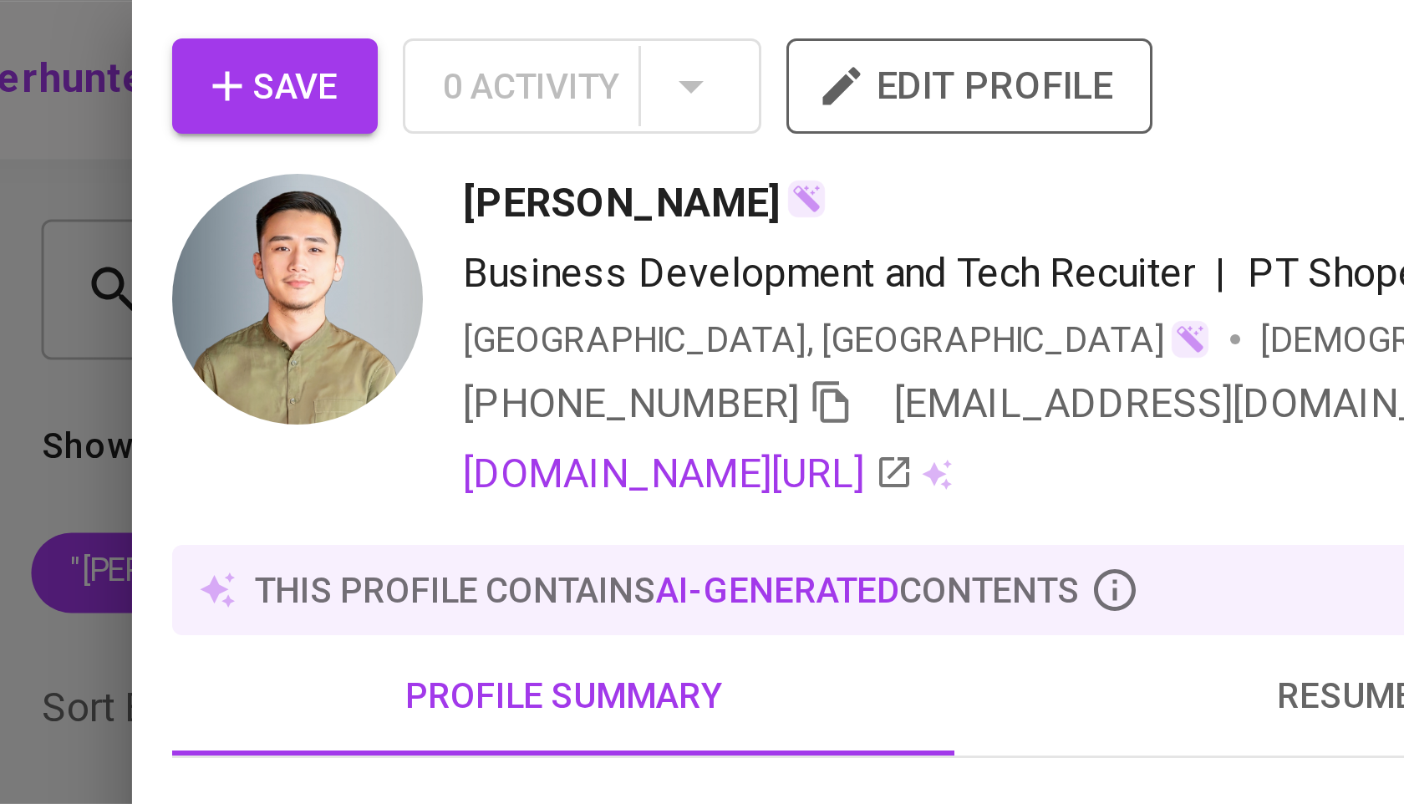
click at [300, 130] on div at bounding box center [702, 402] width 1404 height 804
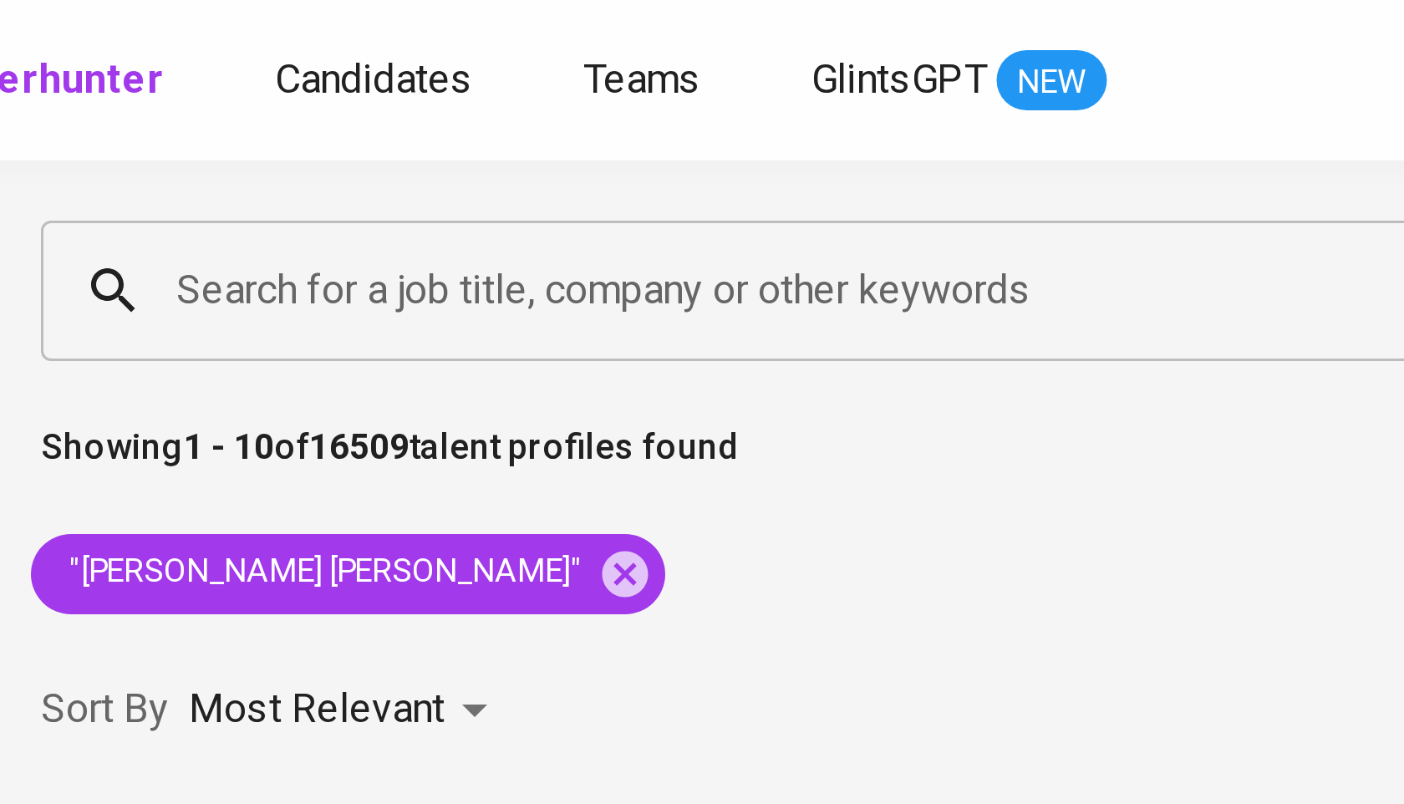
click at [461, 100] on input "Search for a job title, company or other keywords" at bounding box center [764, 97] width 839 height 32
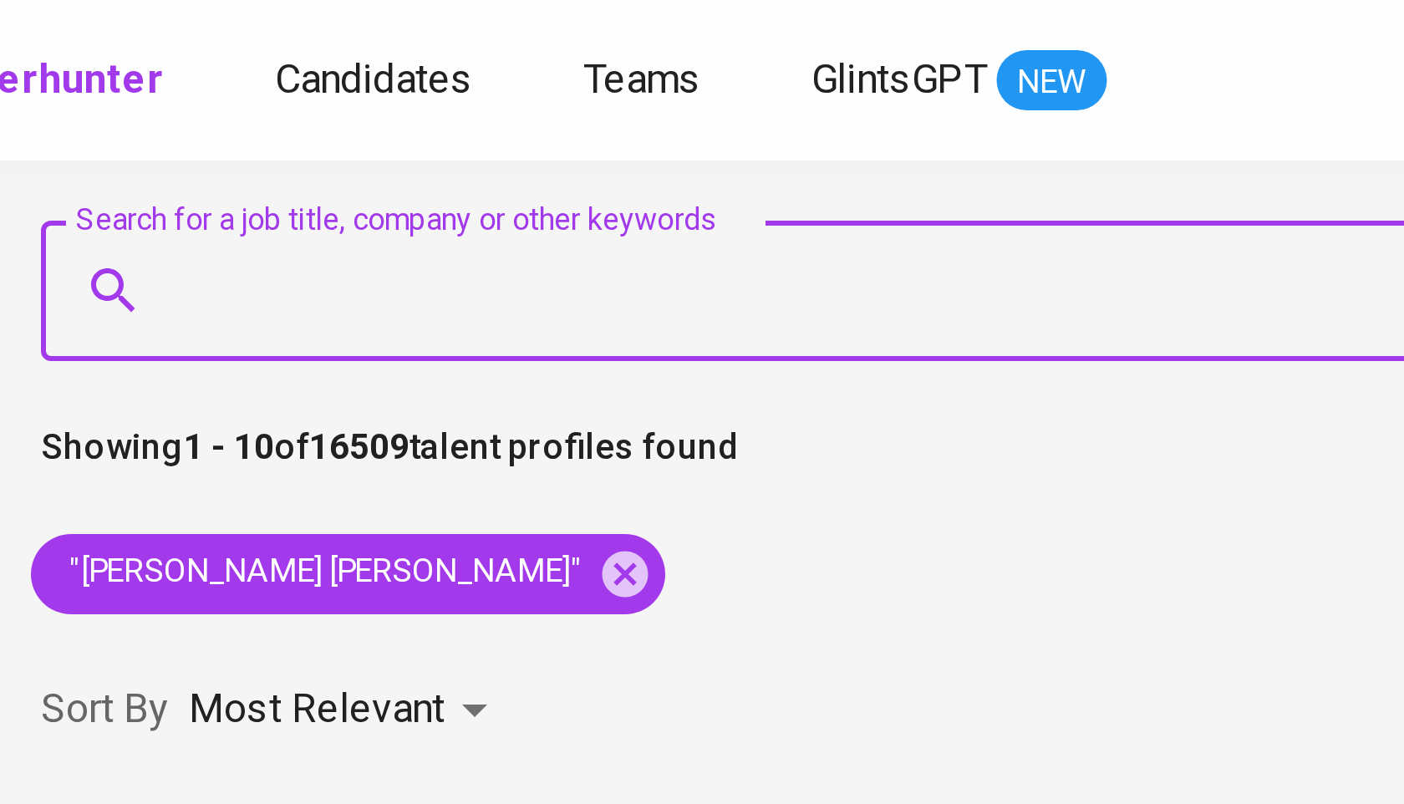
paste input "[EMAIL_ADDRESS][DOMAIN_NAME]"
type input "[EMAIL_ADDRESS][DOMAIN_NAME]"
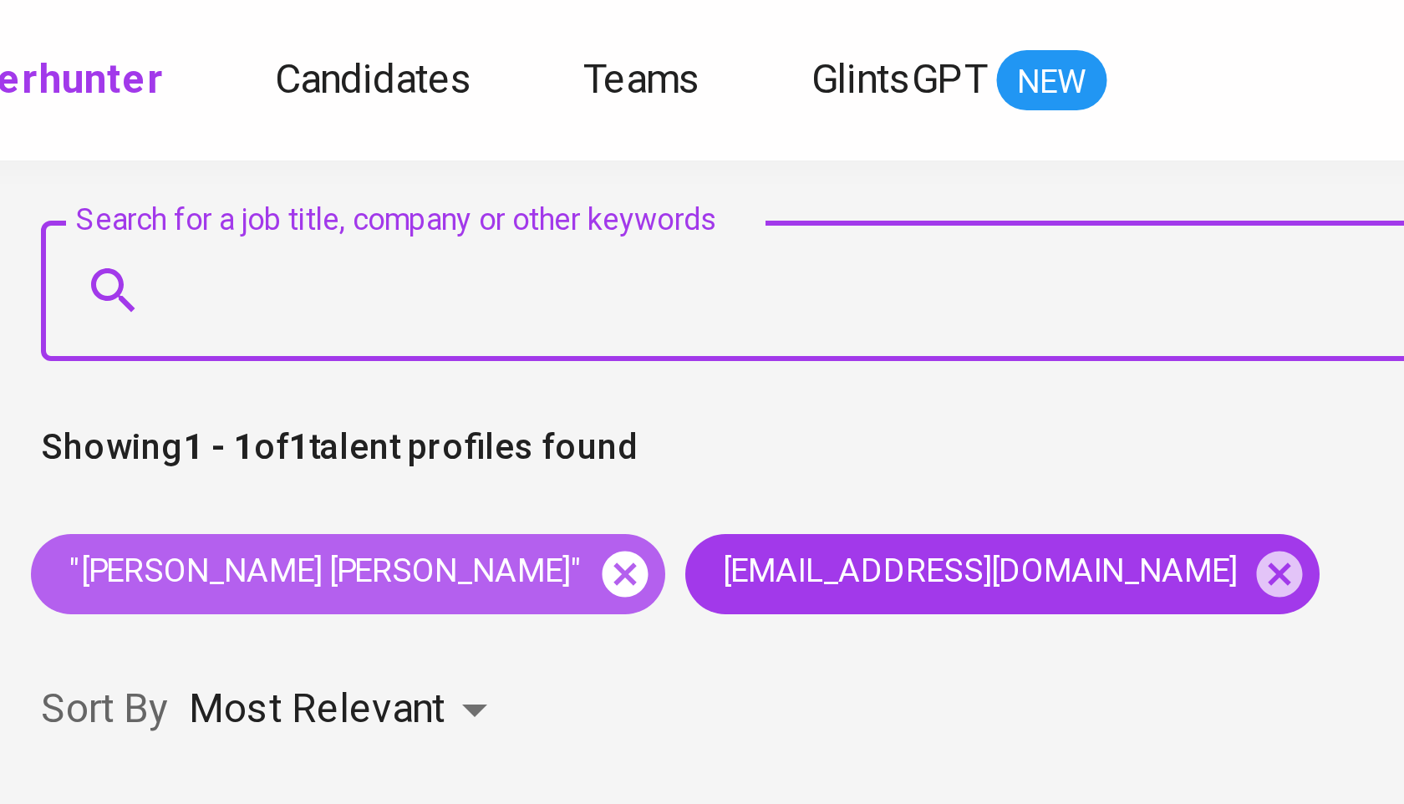
click at [490, 192] on icon at bounding box center [499, 191] width 18 height 18
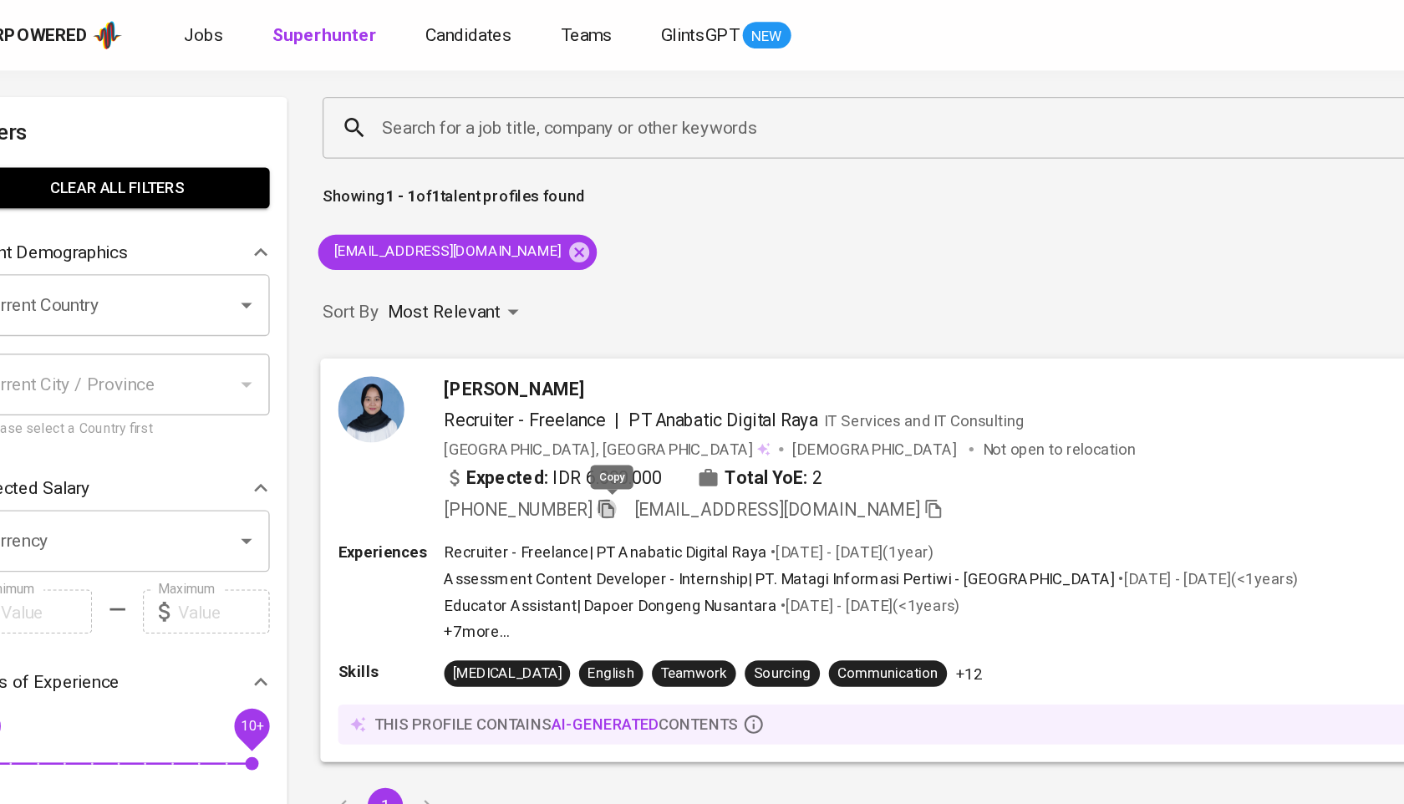
click at [527, 389] on icon "button" at bounding box center [519, 385] width 15 height 15
click at [575, 97] on input "Search for a job title, company or other keywords" at bounding box center [764, 97] width 839 height 32
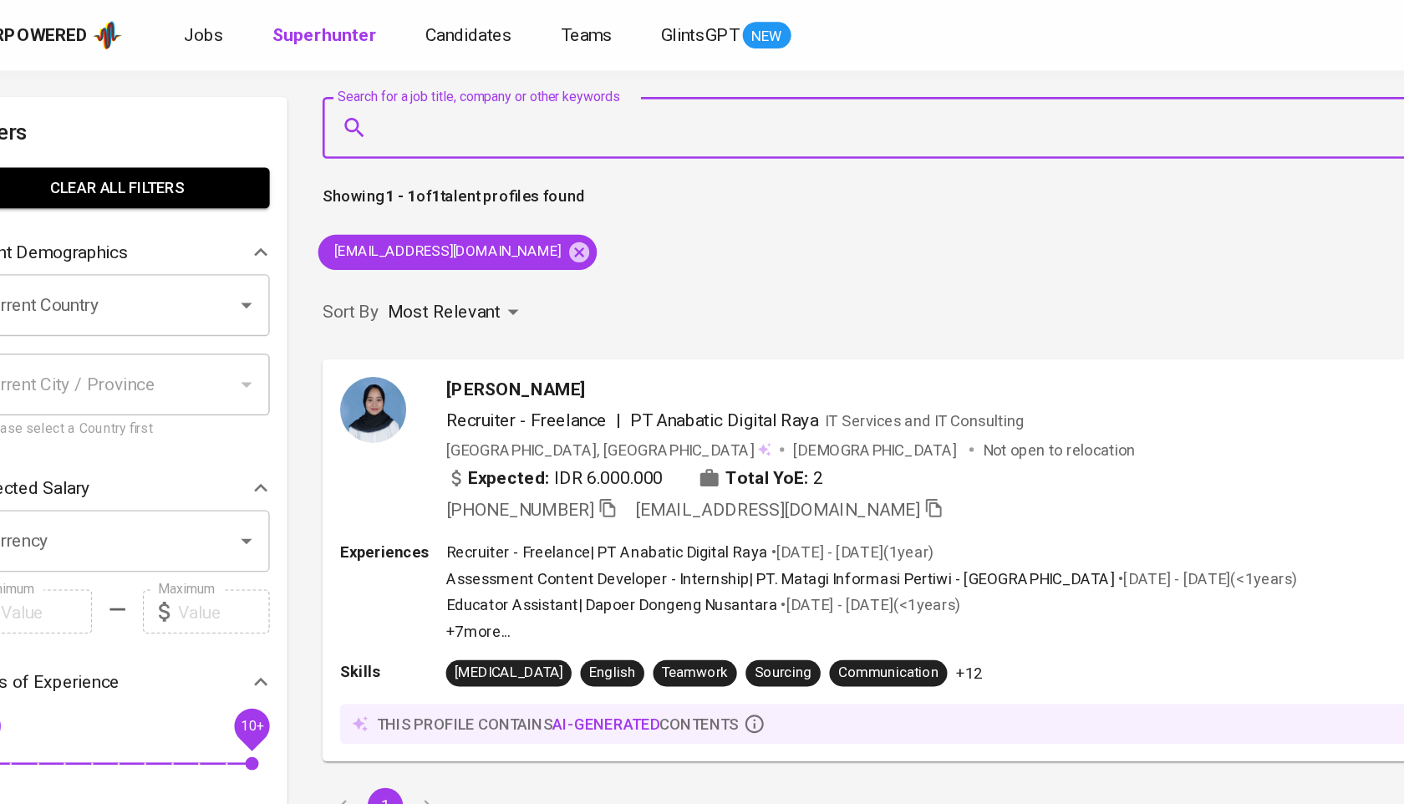
paste input "lulumutiara19@yahoo.com"
type input "lulumutiara19@yahoo.com"
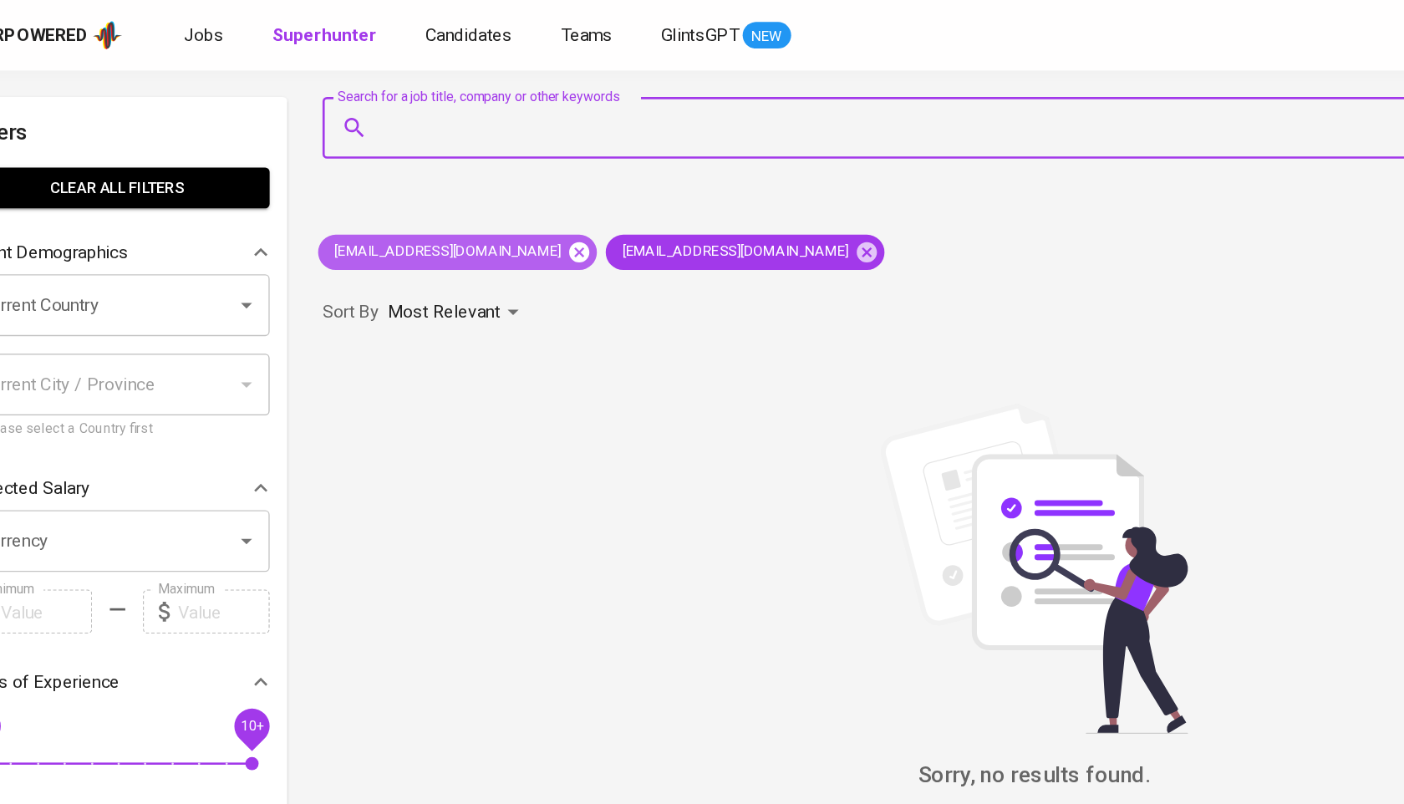
click at [490, 190] on icon at bounding box center [499, 191] width 18 height 18
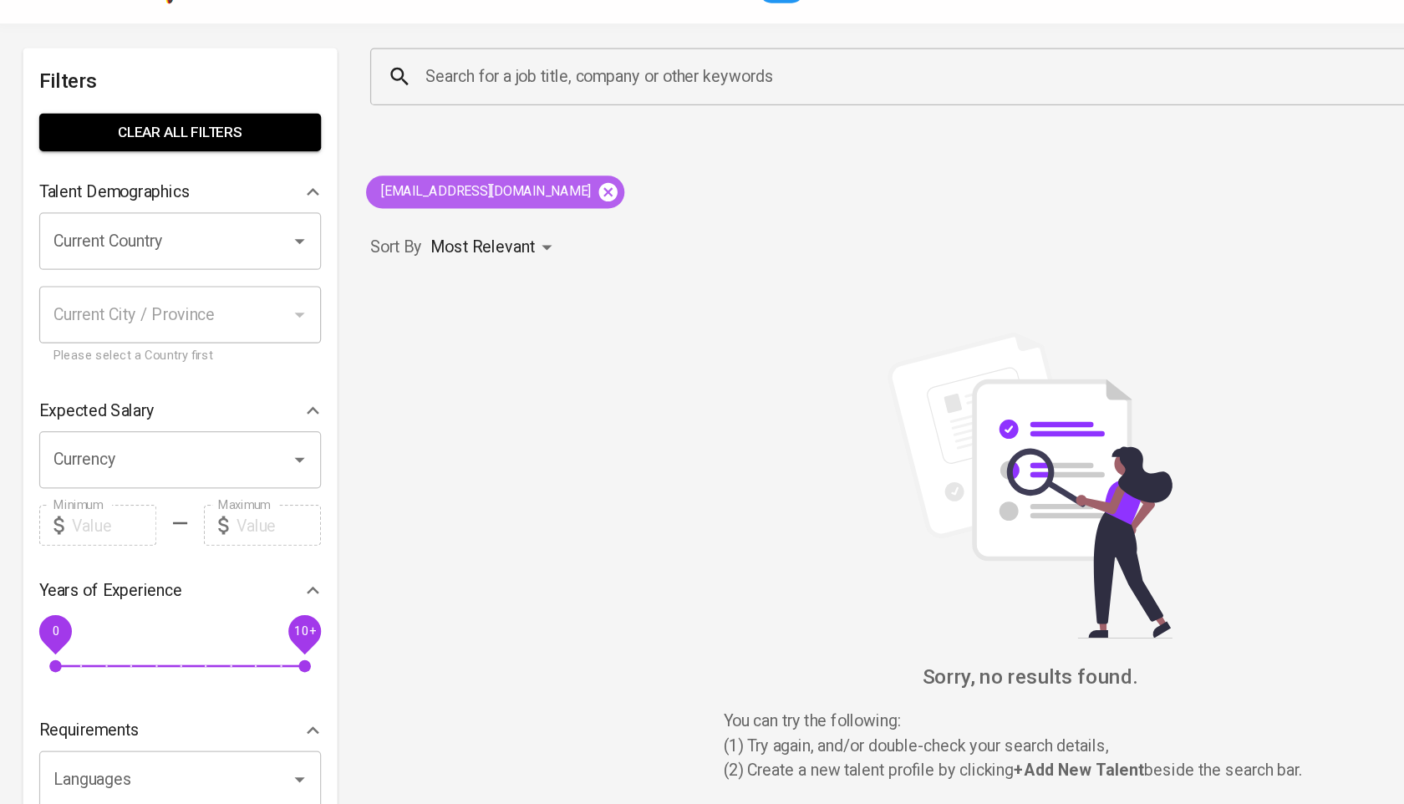
click at [490, 198] on icon at bounding box center [499, 191] width 18 height 18
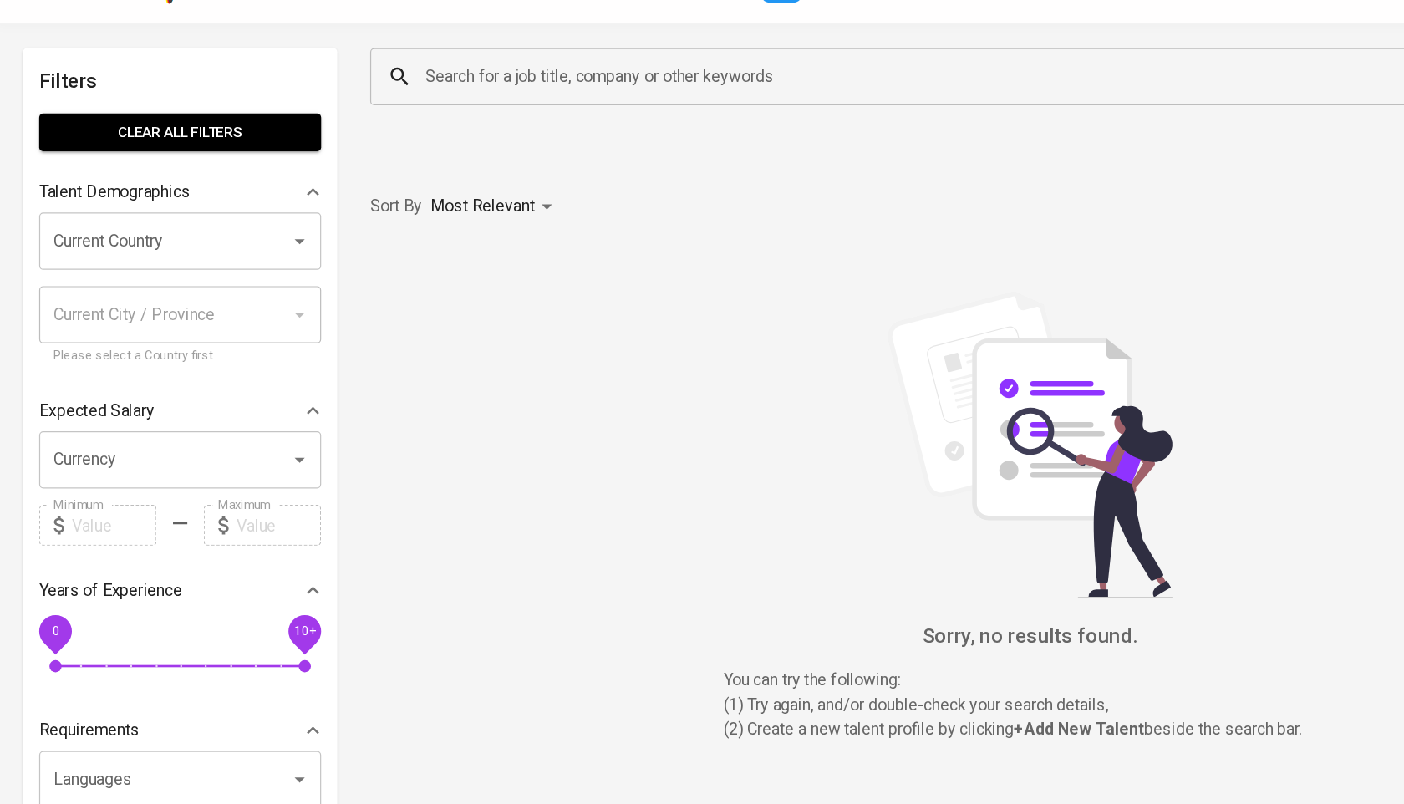
click at [400, 92] on input "Search for a job title, company or other keywords" at bounding box center [764, 97] width 839 height 32
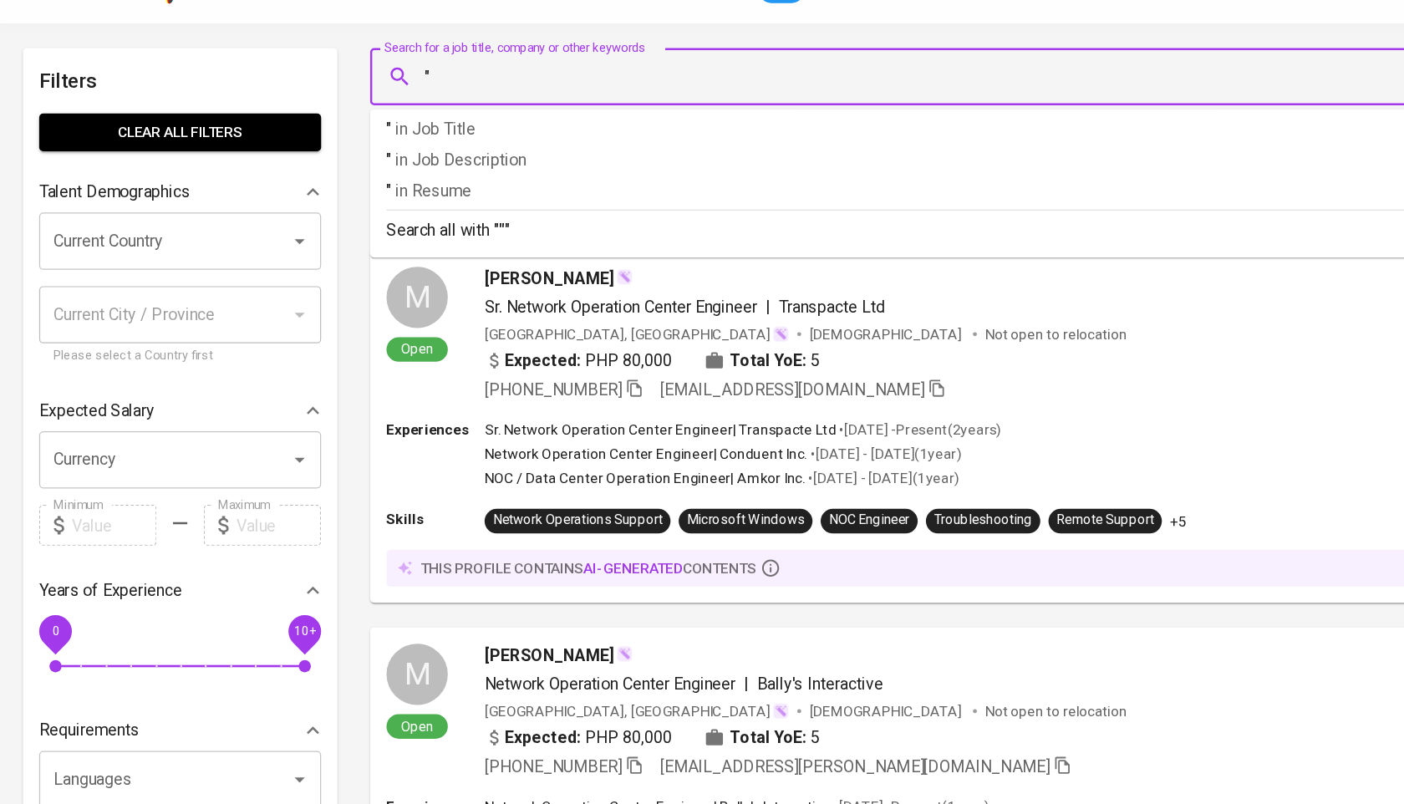
paste input "Lulu Mutiara"
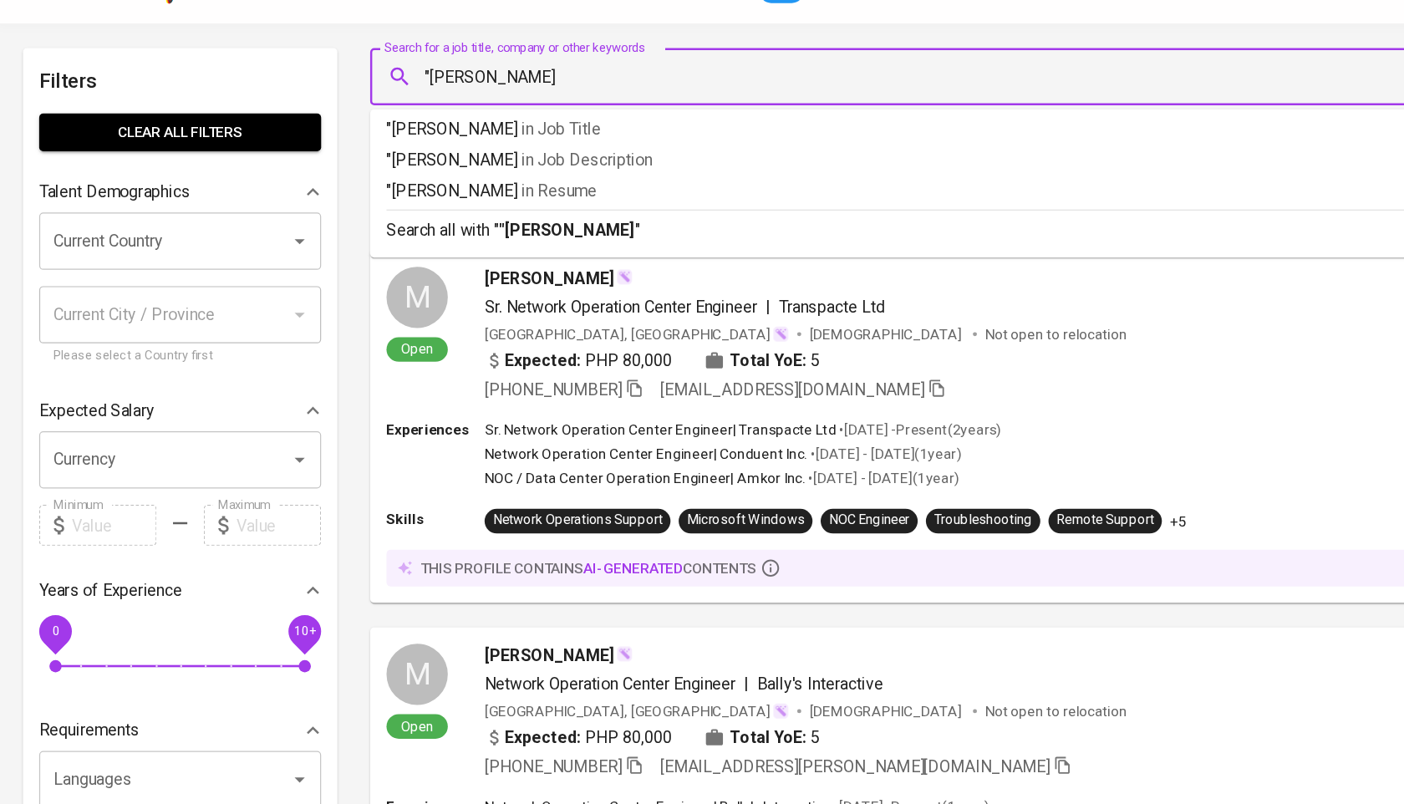
type input ""Lulu Mutiara""
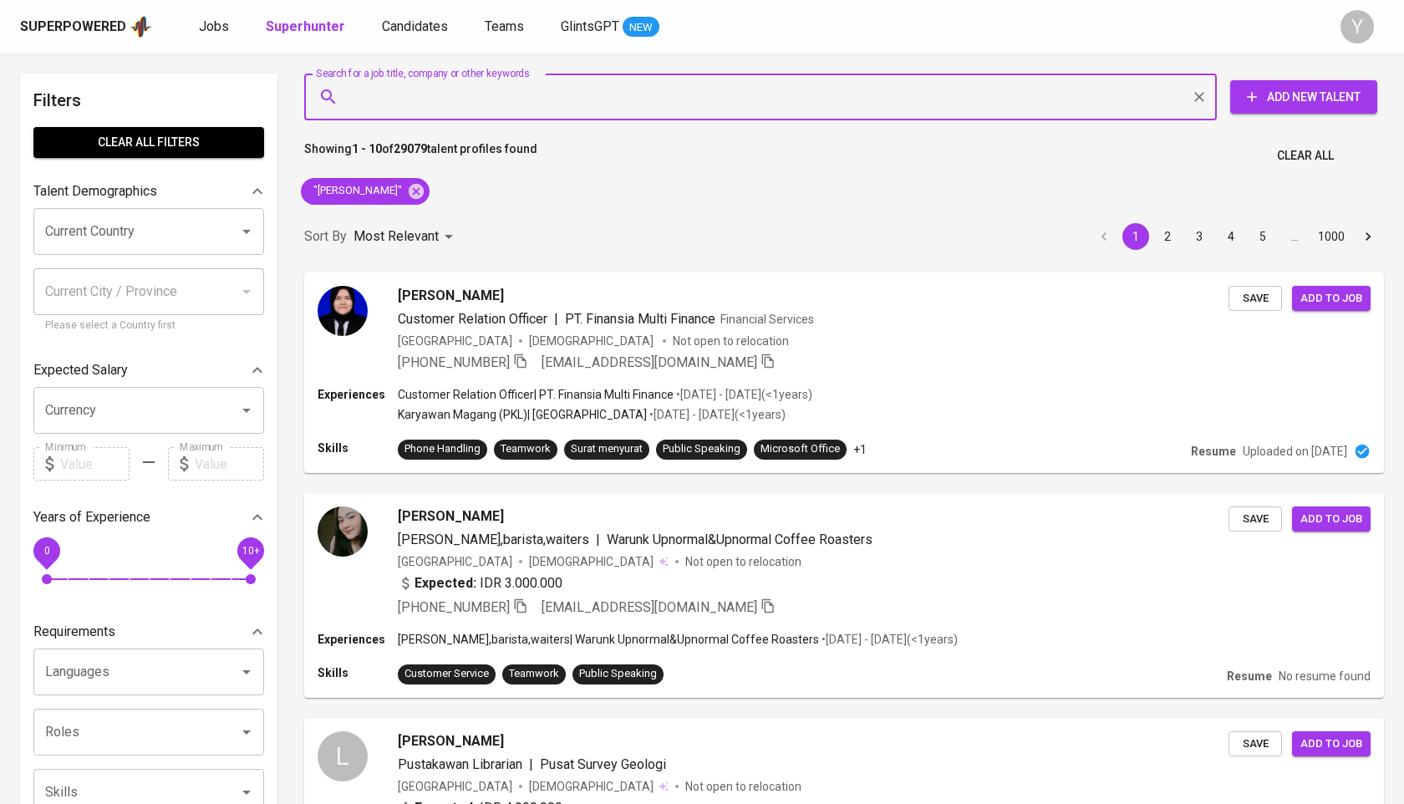
click at [481, 97] on input "Search for a job title, company or other keywords" at bounding box center [764, 97] width 839 height 32
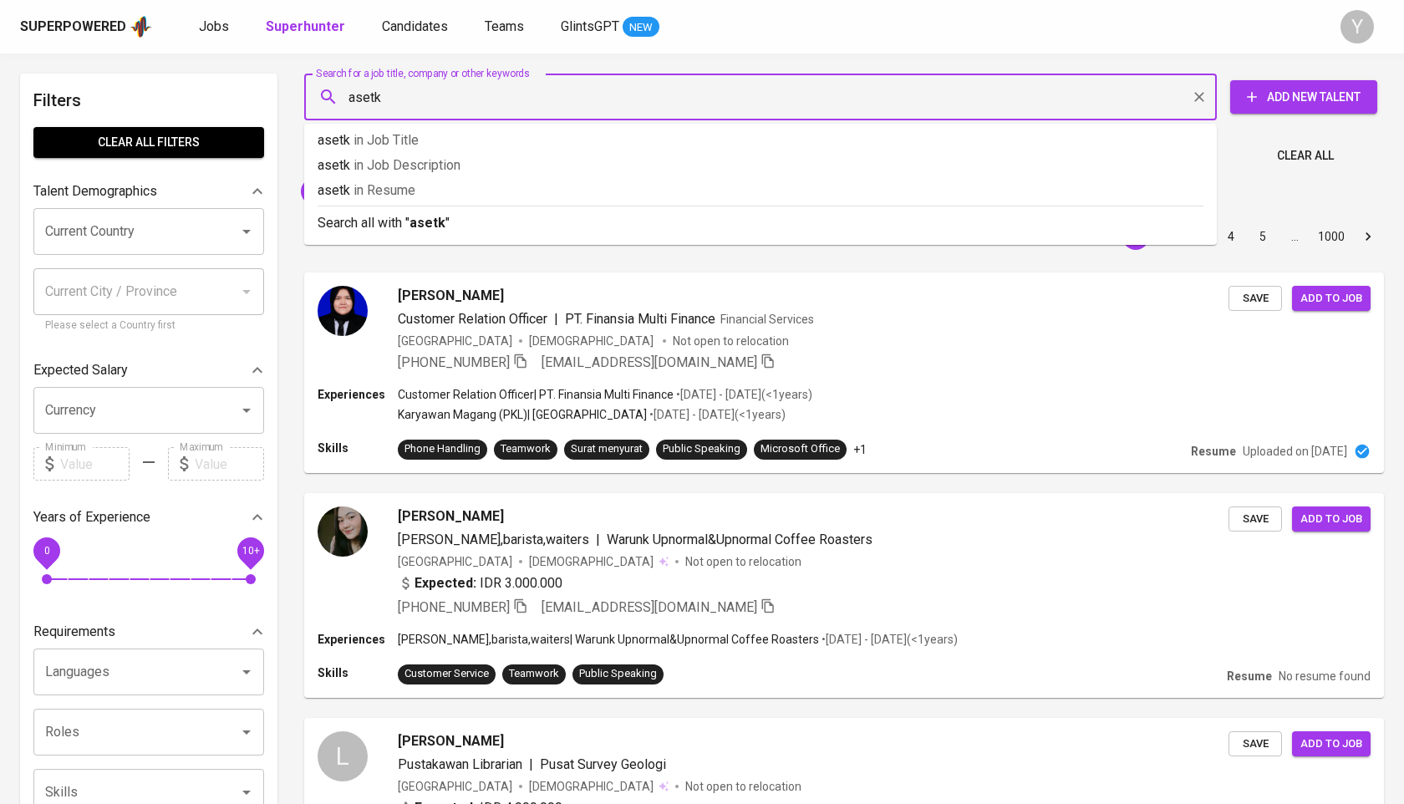
type input "asetku"
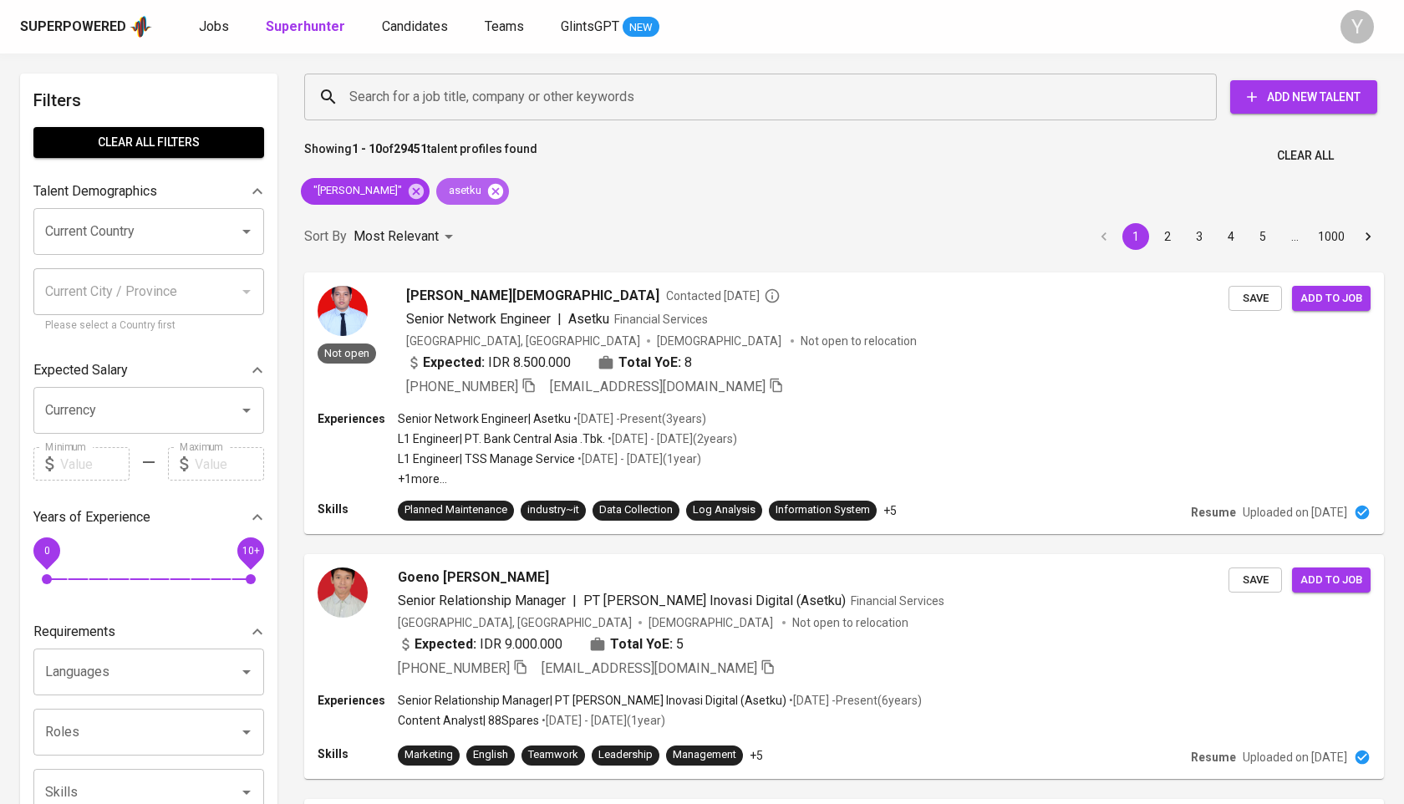
click at [488, 191] on icon at bounding box center [495, 190] width 15 height 15
click at [407, 194] on icon at bounding box center [416, 191] width 18 height 18
click at [459, 93] on input "Search for a job title, company or other keywords" at bounding box center [764, 97] width 839 height 32
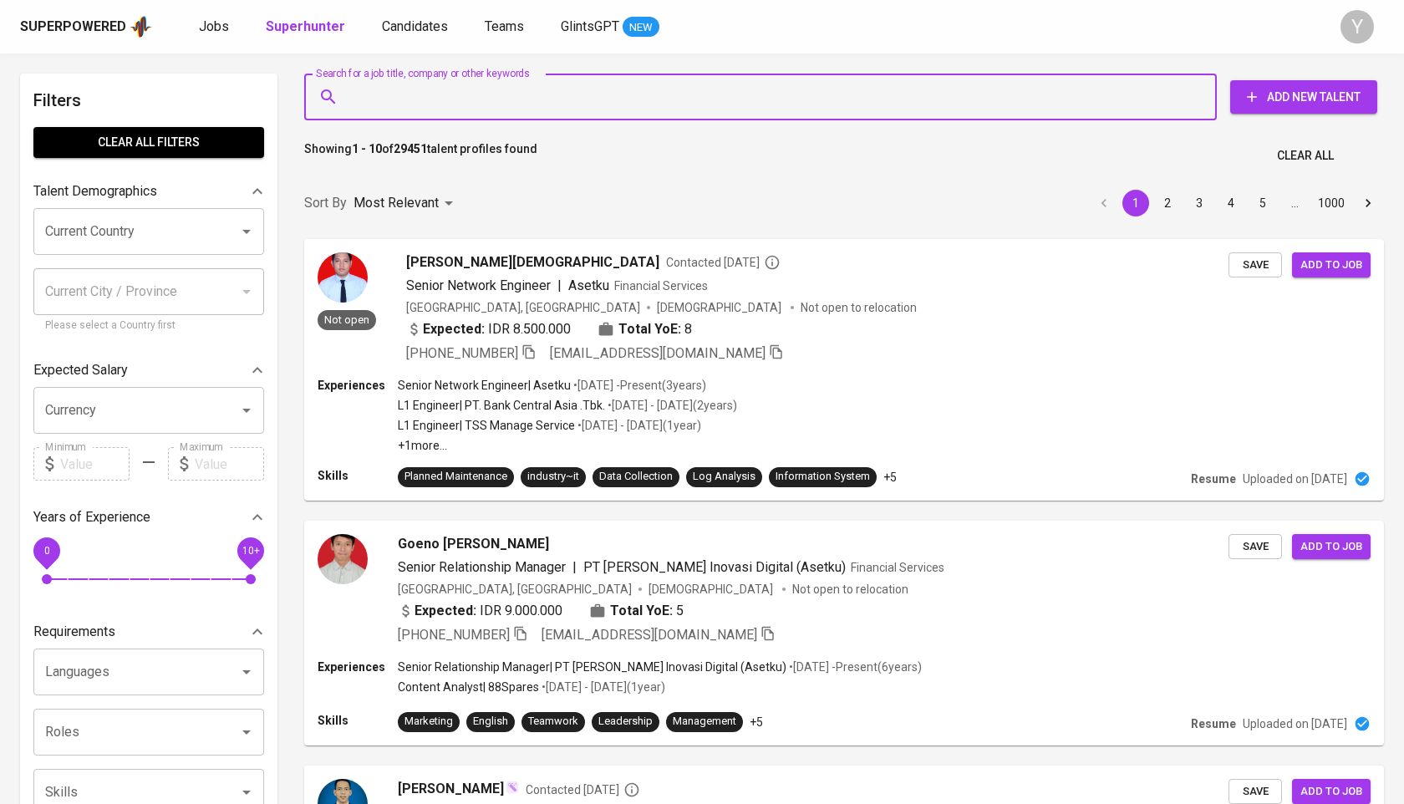
paste input "syifandaresta.office@gmail.com"
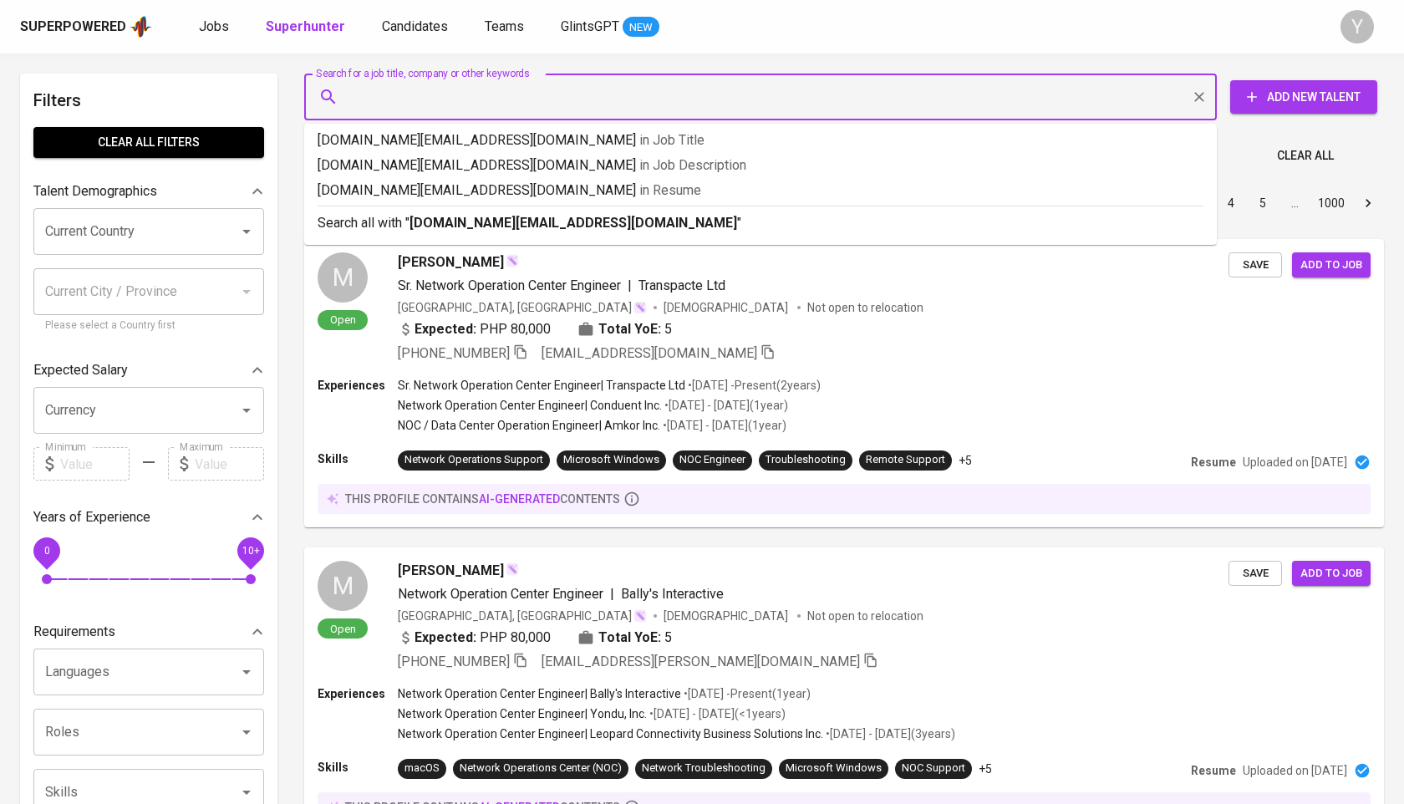
type input "syifandaresta.office@gmail.com"
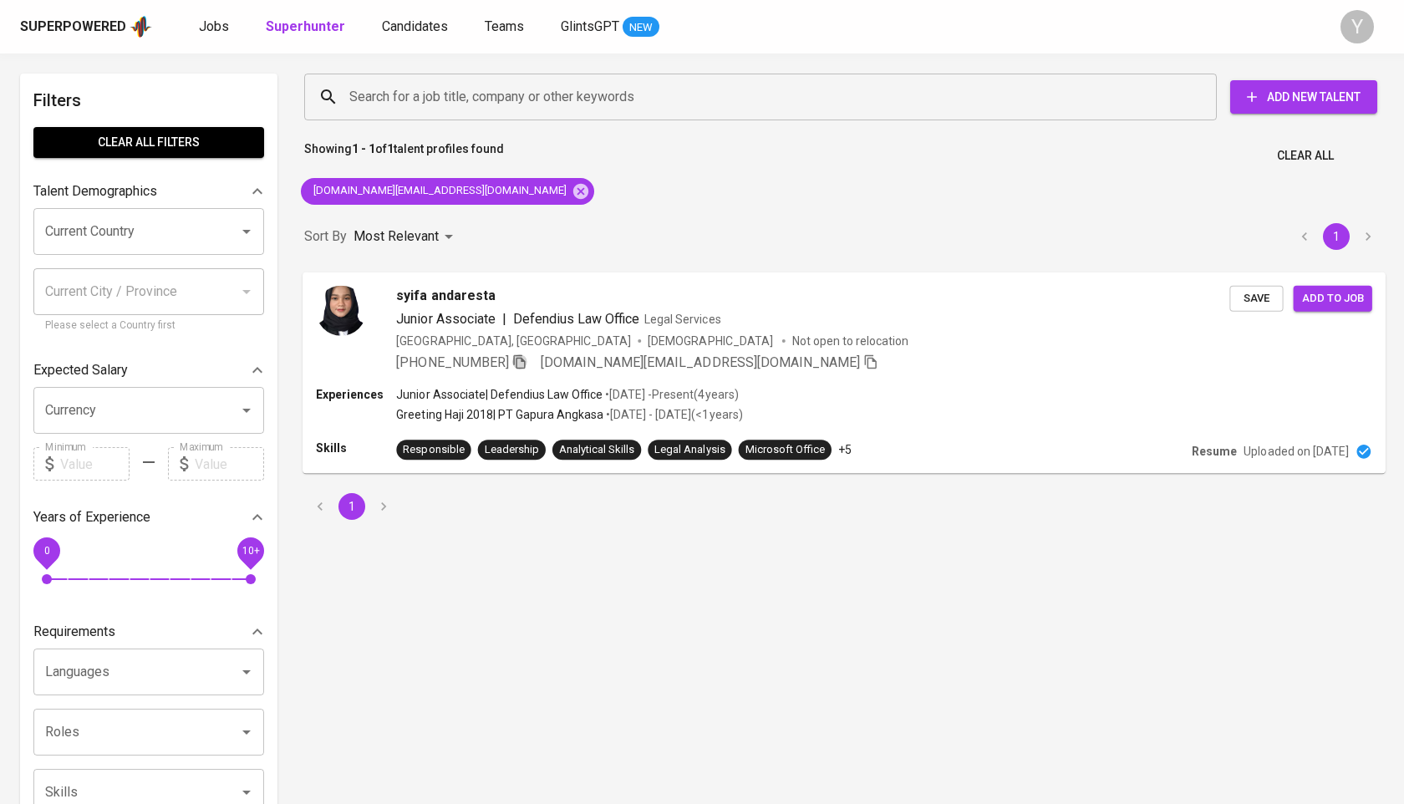
click at [526, 369] on icon "button" at bounding box center [519, 361] width 15 height 15
